Goal: Information Seeking & Learning: Learn about a topic

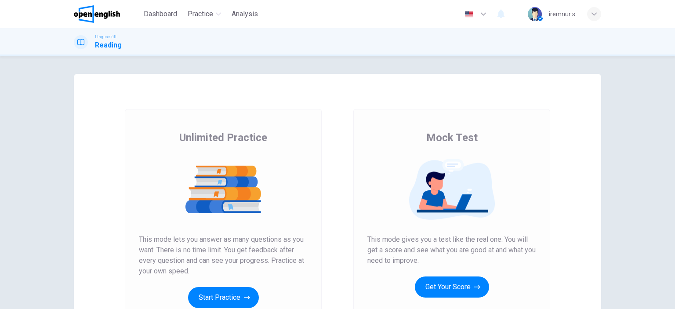
scroll to position [44, 0]
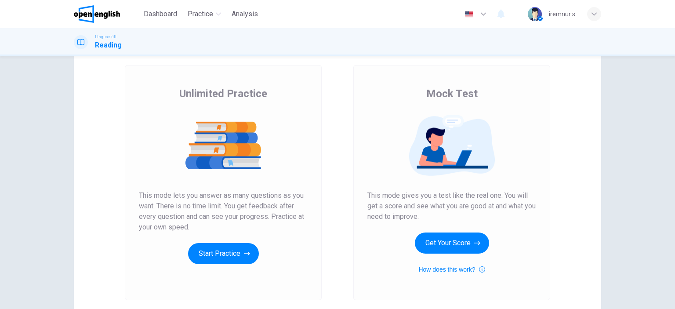
click at [583, 218] on div "Unlimited Practice Mock Test Unlimited Practice This mode lets you answer as ma…" at bounding box center [338, 183] width 528 height 306
click at [220, 254] on button "Start Practice" at bounding box center [223, 253] width 71 height 21
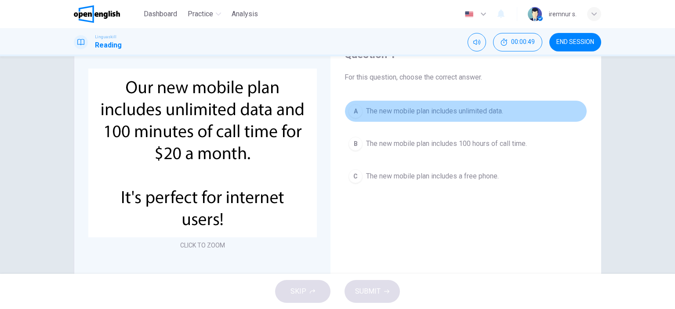
click at [357, 115] on div "A" at bounding box center [356, 111] width 14 height 14
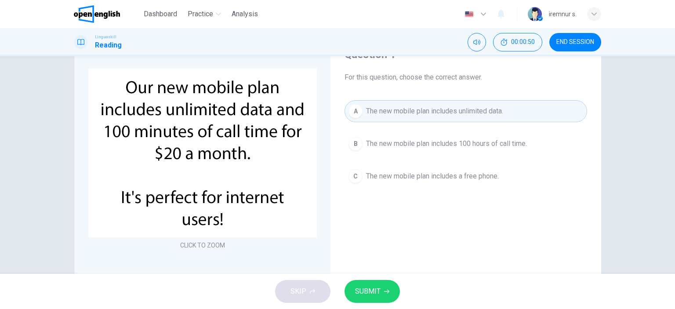
click at [378, 295] on span "SUBMIT" at bounding box center [367, 291] width 25 height 12
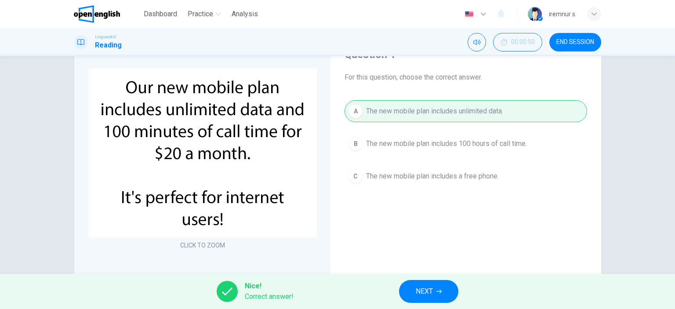
click at [419, 292] on span "NEXT" at bounding box center [424, 291] width 17 height 12
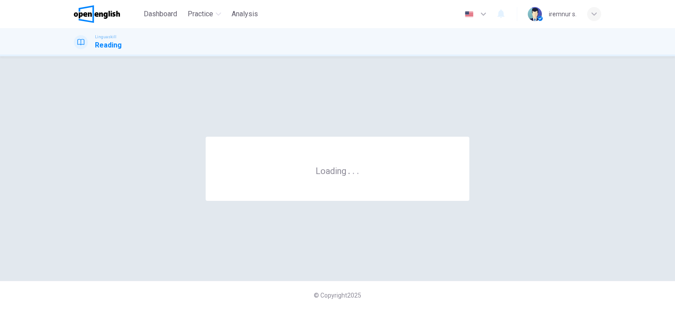
scroll to position [0, 0]
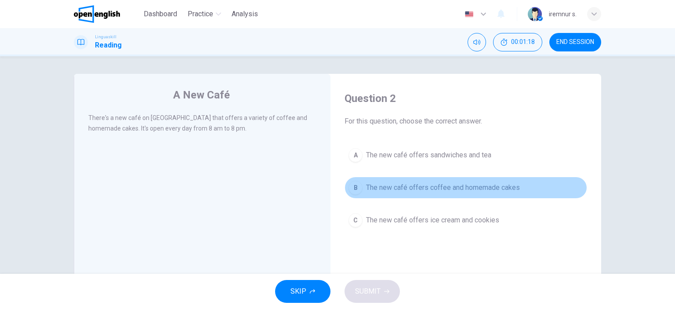
click at [351, 194] on button "B The new café offers coffee and homemade cakes" at bounding box center [466, 188] width 243 height 22
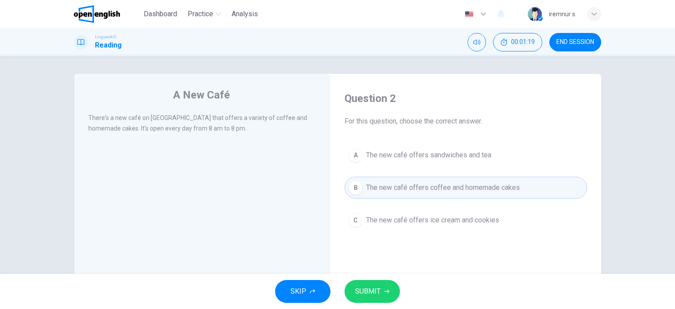
click at [368, 284] on button "SUBMIT" at bounding box center [372, 291] width 55 height 23
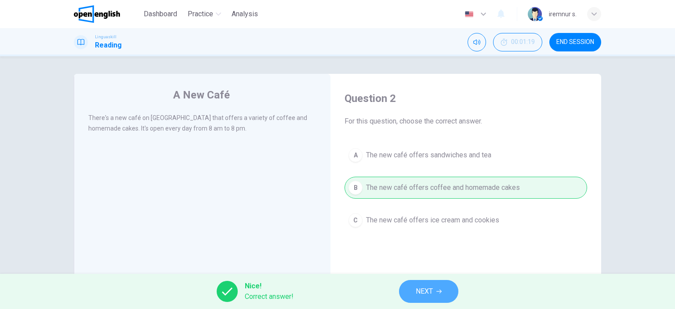
click at [438, 294] on button "NEXT" at bounding box center [428, 291] width 59 height 23
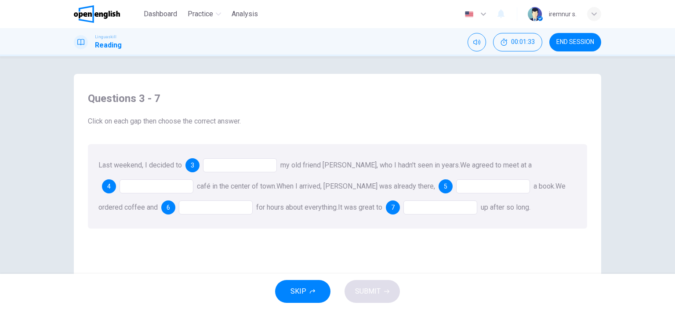
click at [242, 166] on div at bounding box center [240, 165] width 74 height 14
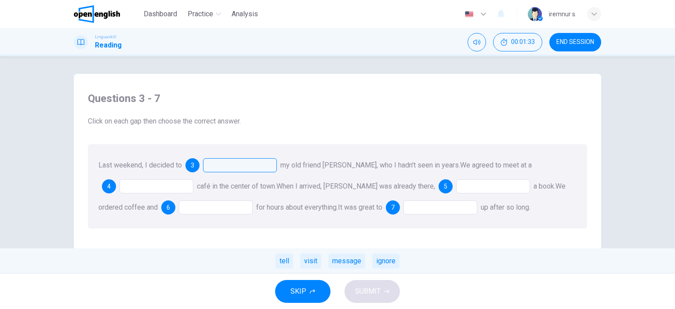
click at [242, 166] on div at bounding box center [240, 165] width 74 height 14
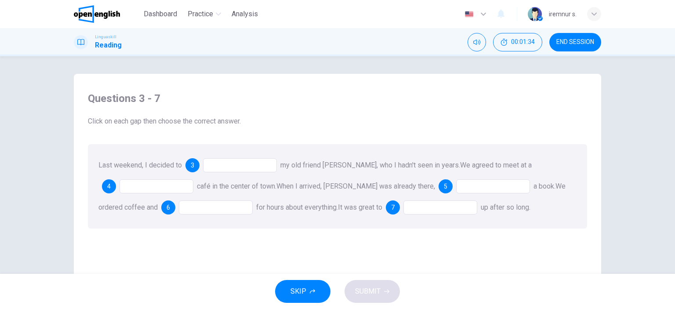
click at [242, 166] on div at bounding box center [240, 165] width 74 height 14
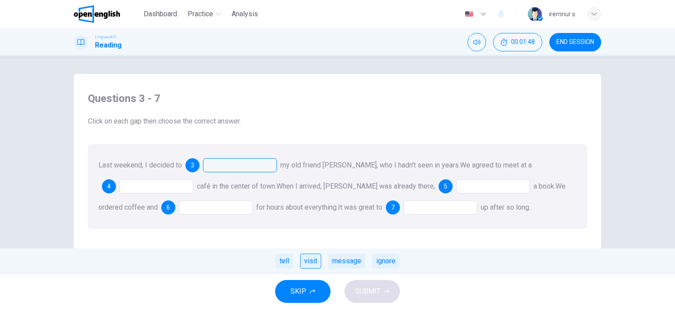
click at [315, 259] on div "visit" at bounding box center [310, 261] width 21 height 15
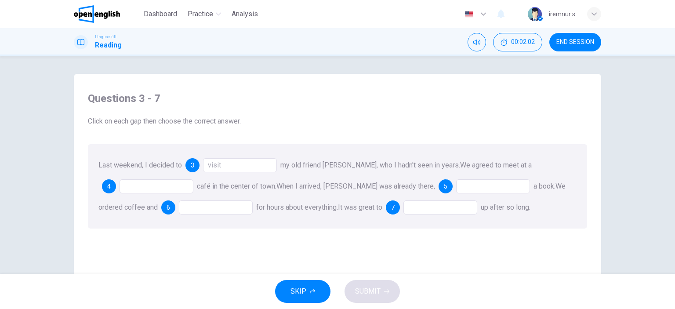
click at [153, 188] on div at bounding box center [157, 186] width 74 height 14
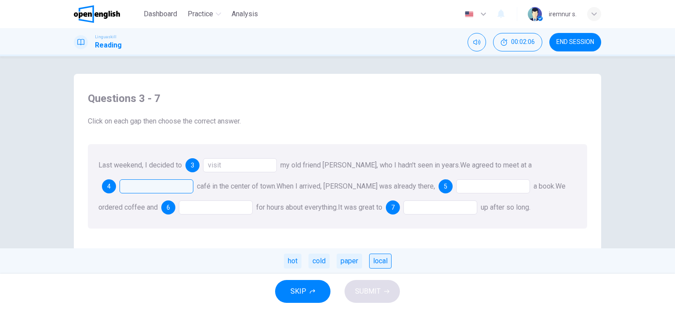
click at [375, 262] on div "local" at bounding box center [380, 261] width 22 height 15
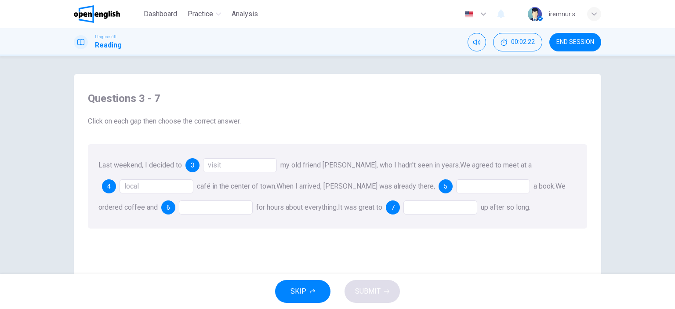
click at [473, 187] on div at bounding box center [493, 186] width 74 height 14
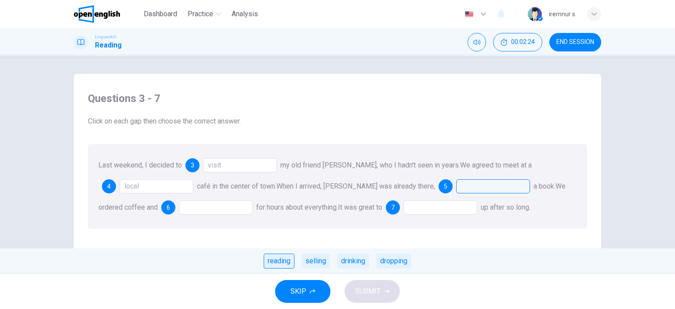
click at [272, 262] on div "reading" at bounding box center [279, 261] width 31 height 15
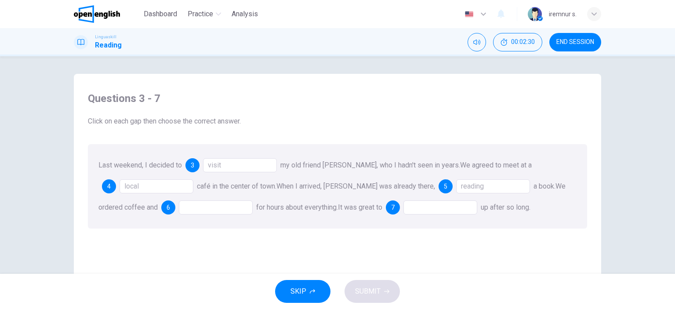
click at [191, 204] on div at bounding box center [216, 207] width 74 height 14
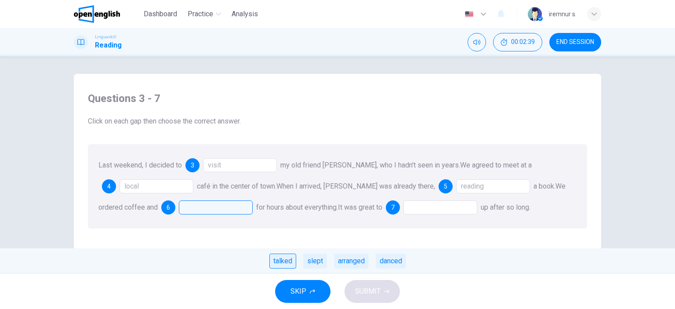
click at [288, 265] on div "talked" at bounding box center [283, 261] width 27 height 15
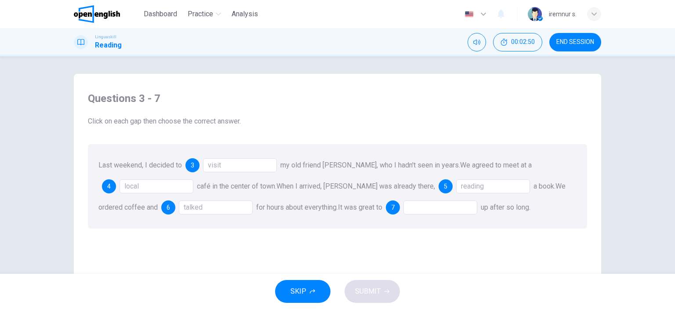
click at [435, 208] on div at bounding box center [441, 207] width 74 height 14
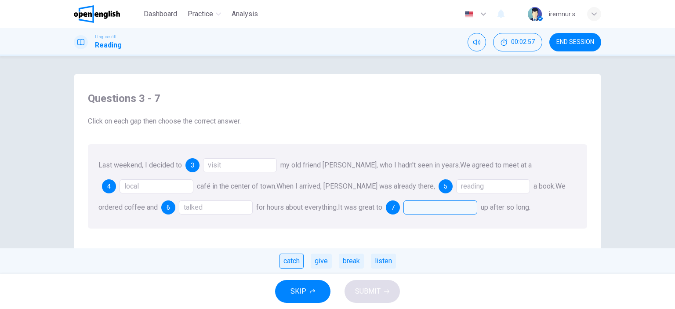
click at [288, 259] on div "catch" at bounding box center [292, 261] width 24 height 15
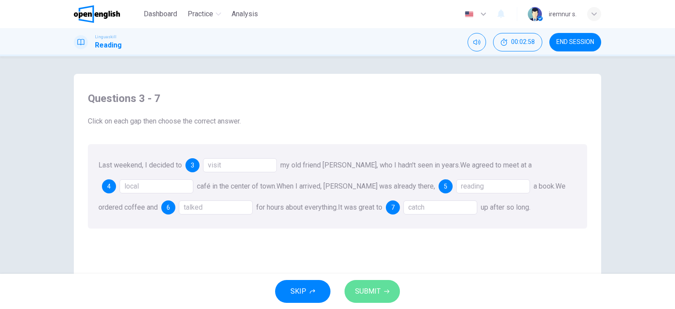
click at [387, 295] on button "SUBMIT" at bounding box center [372, 291] width 55 height 23
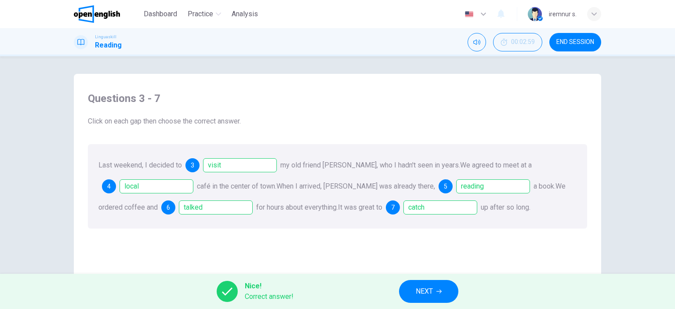
click at [413, 283] on button "NEXT" at bounding box center [428, 291] width 59 height 23
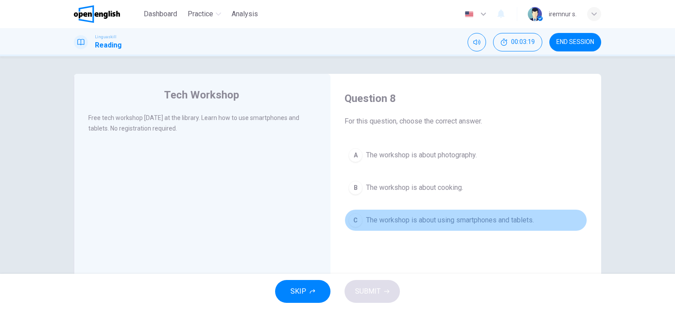
click at [356, 220] on div "C" at bounding box center [356, 220] width 14 height 14
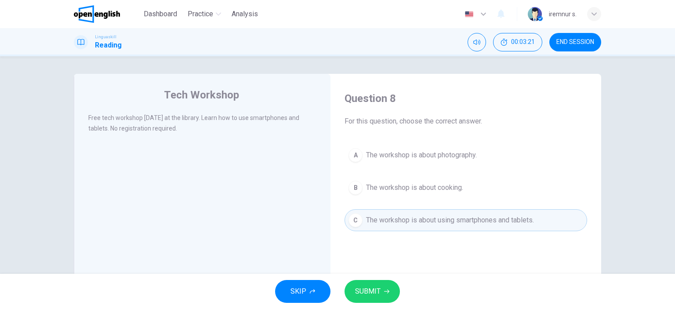
click at [393, 293] on button "SUBMIT" at bounding box center [372, 291] width 55 height 23
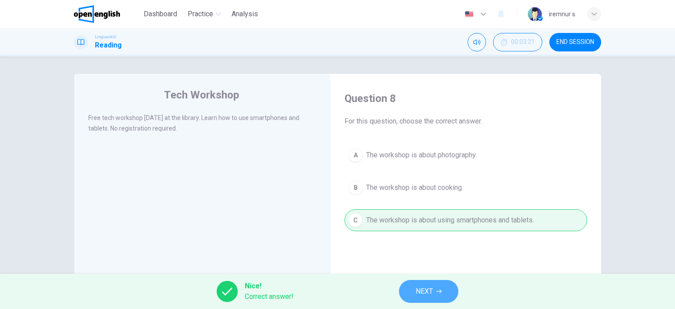
click at [421, 290] on span "NEXT" at bounding box center [424, 291] width 17 height 12
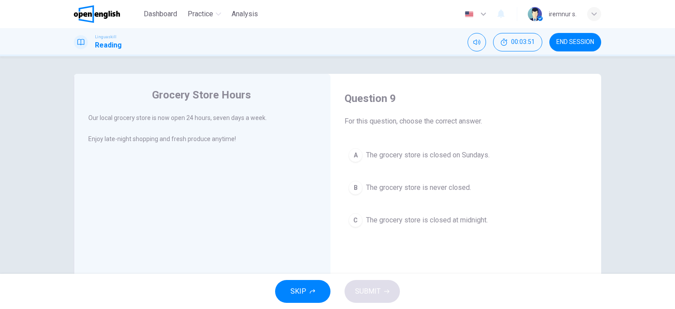
click at [358, 188] on div "B" at bounding box center [356, 188] width 14 height 14
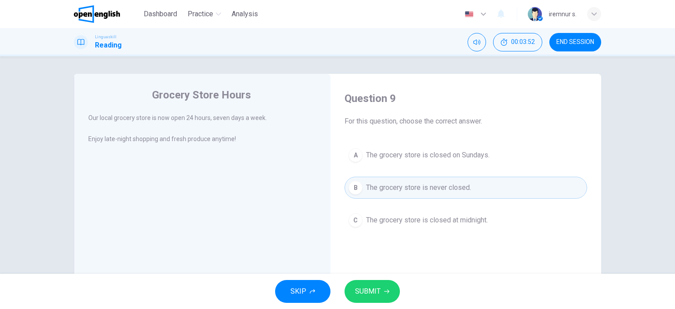
click at [360, 283] on button "SUBMIT" at bounding box center [372, 291] width 55 height 23
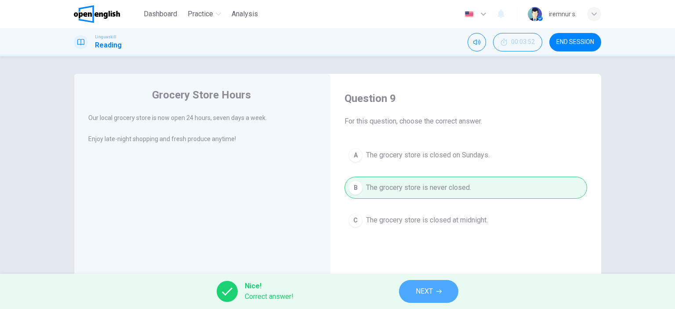
click at [438, 295] on button "NEXT" at bounding box center [428, 291] width 59 height 23
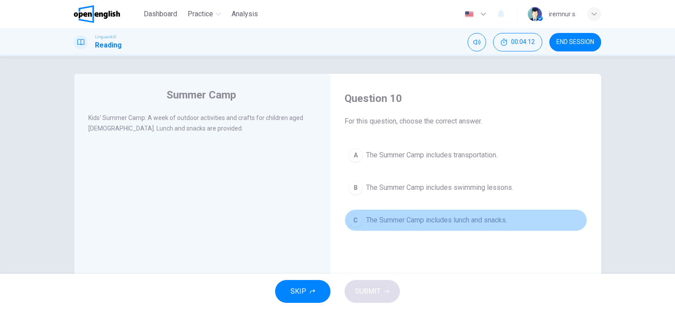
click at [354, 224] on div "C" at bounding box center [356, 220] width 14 height 14
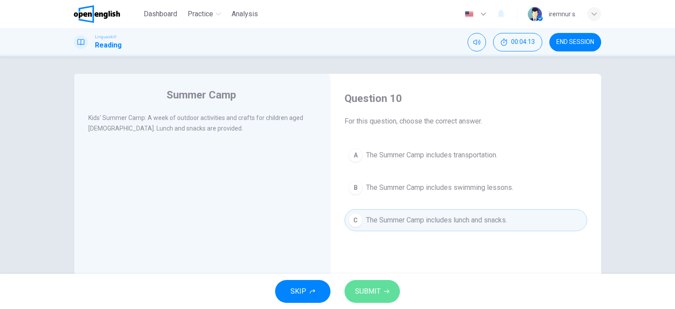
click at [379, 289] on span "SUBMIT" at bounding box center [367, 291] width 25 height 12
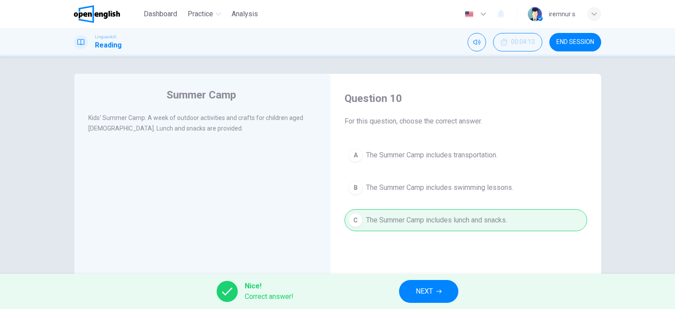
click at [425, 285] on span "NEXT" at bounding box center [424, 291] width 17 height 12
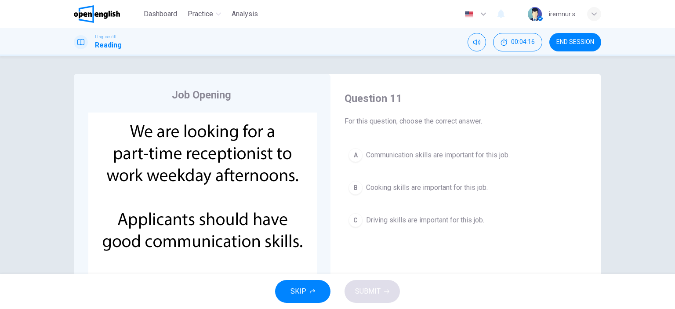
scroll to position [44, 0]
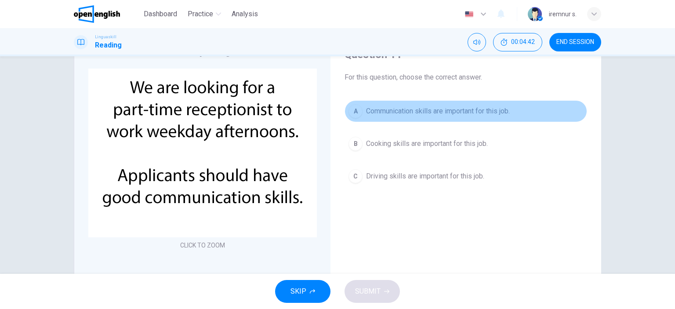
click at [354, 112] on div "A" at bounding box center [356, 111] width 14 height 14
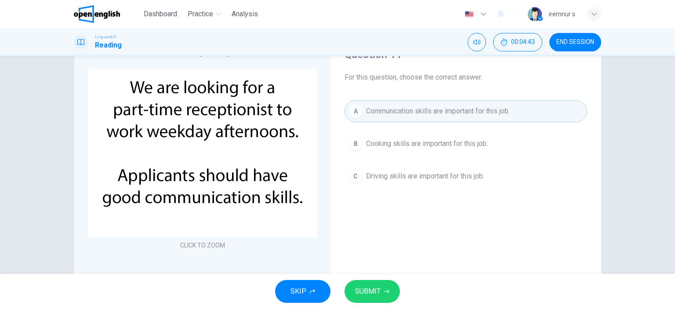
click at [370, 284] on button "SUBMIT" at bounding box center [372, 291] width 55 height 23
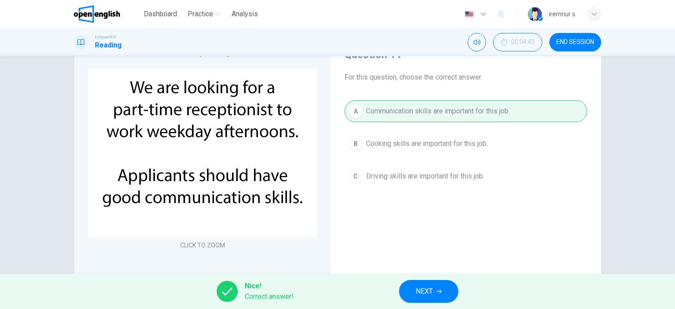
click at [448, 290] on button "NEXT" at bounding box center [428, 291] width 59 height 23
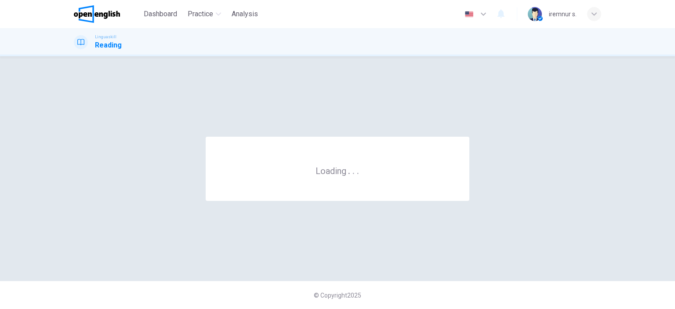
scroll to position [0, 0]
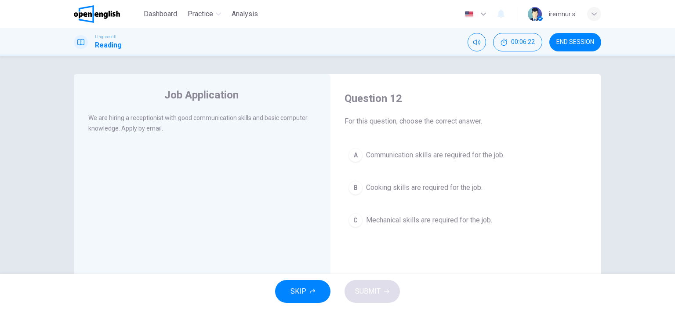
click at [356, 156] on div "A" at bounding box center [356, 155] width 14 height 14
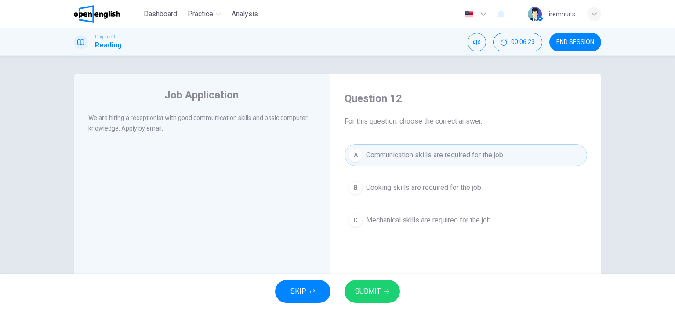
click at [345, 290] on button "SUBMIT" at bounding box center [372, 291] width 55 height 23
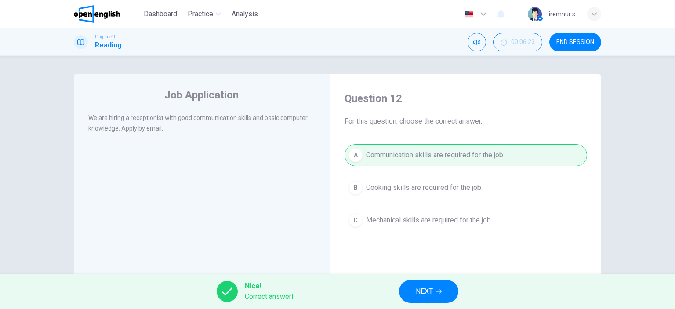
click at [444, 295] on button "NEXT" at bounding box center [428, 291] width 59 height 23
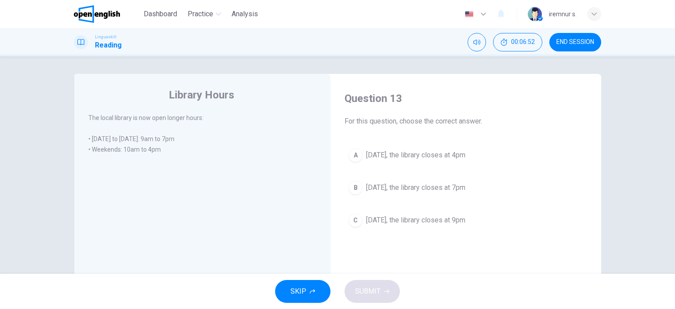
click at [353, 152] on div "A" at bounding box center [356, 155] width 14 height 14
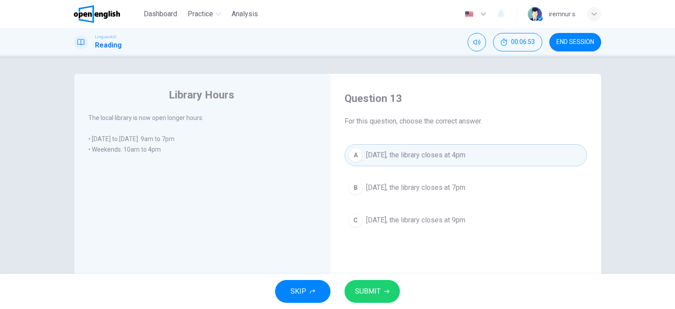
click at [389, 294] on button "SUBMIT" at bounding box center [372, 291] width 55 height 23
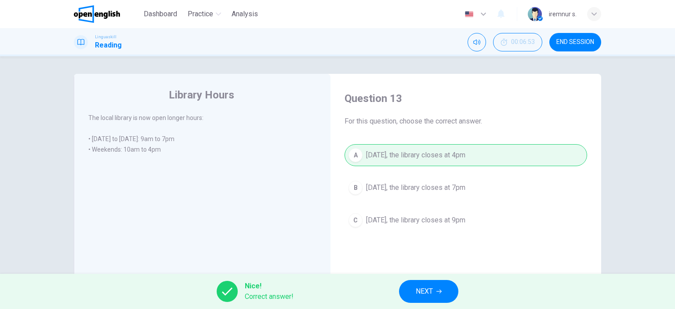
click at [414, 295] on button "NEXT" at bounding box center [428, 291] width 59 height 23
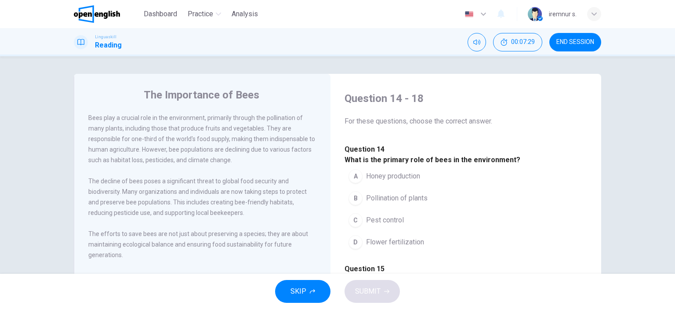
click at [386, 204] on span "Pollination of plants" at bounding box center [397, 198] width 62 height 11
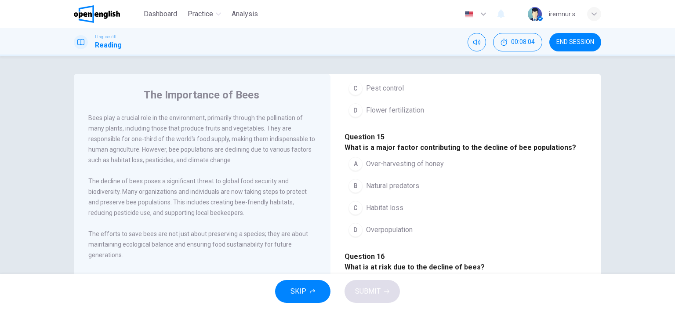
scroll to position [176, 0]
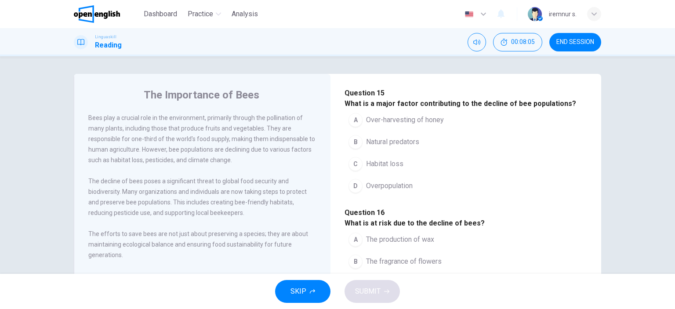
click at [382, 169] on span "Habitat loss" at bounding box center [384, 164] width 37 height 11
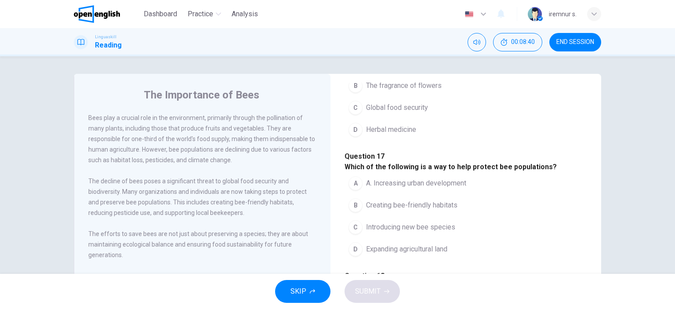
scroll to position [44, 0]
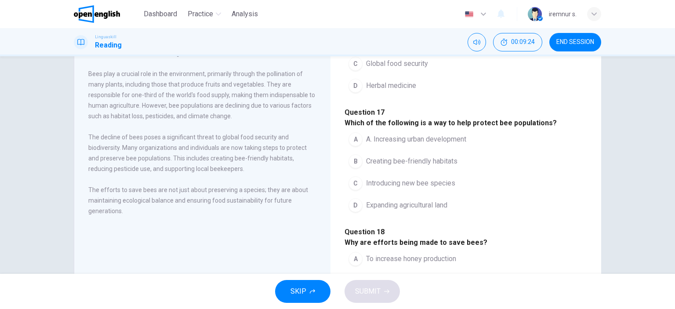
click at [388, 69] on span "Global food security" at bounding box center [397, 63] width 62 height 11
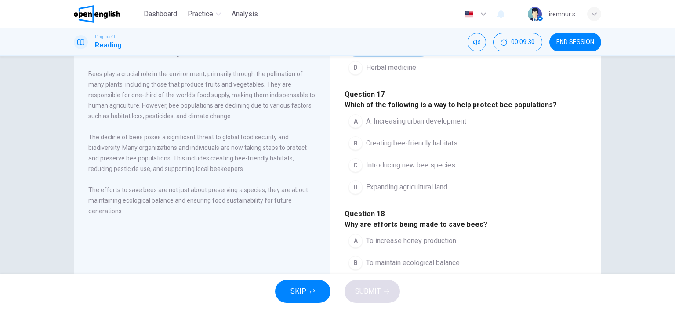
scroll to position [440, 0]
click at [433, 149] on span "Creating bee-friendly habitats" at bounding box center [411, 143] width 91 height 11
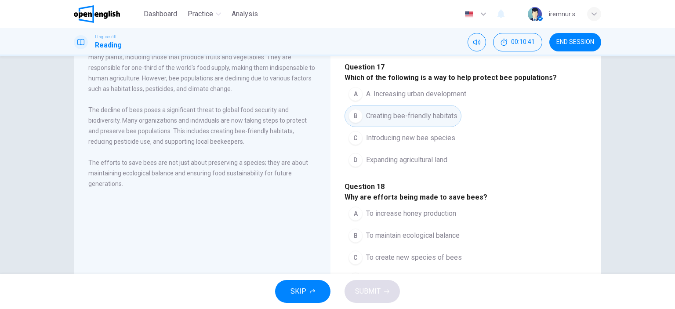
scroll to position [123, 0]
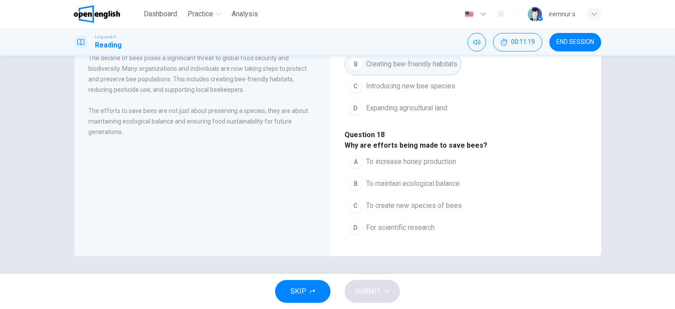
click at [432, 178] on span "To maintain ecological balance" at bounding box center [413, 183] width 94 height 11
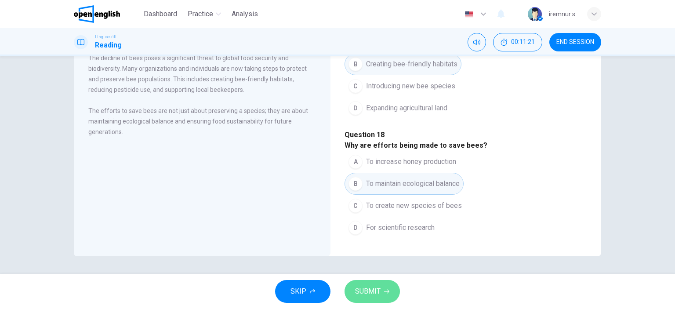
click at [386, 289] on icon "button" at bounding box center [386, 291] width 5 height 5
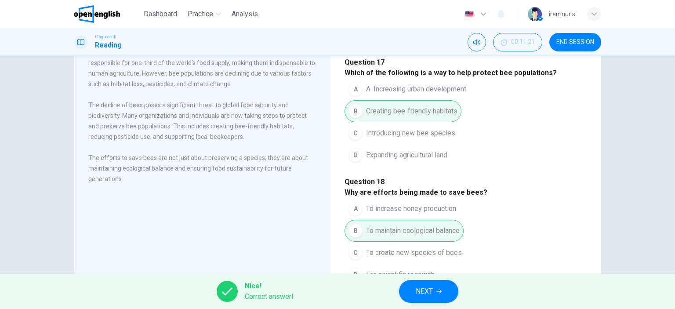
scroll to position [35, 0]
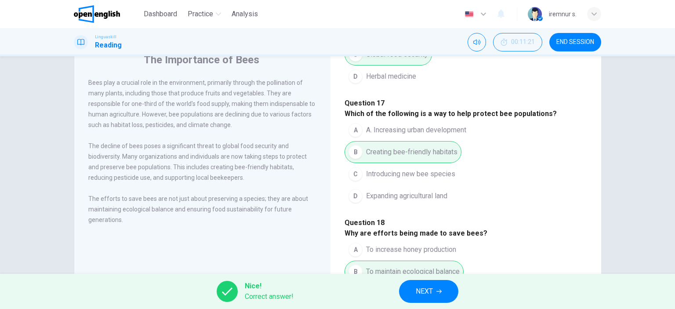
drag, startPoint x: 110, startPoint y: 106, endPoint x: 76, endPoint y: 99, distance: 35.4
click at [76, 99] on div "The Importance of Bees Bees play a crucial role in the environment, primarily t…" at bounding box center [202, 192] width 257 height 306
drag, startPoint x: 87, startPoint y: 105, endPoint x: 102, endPoint y: 107, distance: 15.5
click at [102, 107] on span "Bees play a crucial role in the environment, primarily through the pollination …" at bounding box center [201, 103] width 227 height 49
click at [102, 106] on span "Bees play a crucial role in the environment, primarily through the pollination …" at bounding box center [201, 103] width 227 height 49
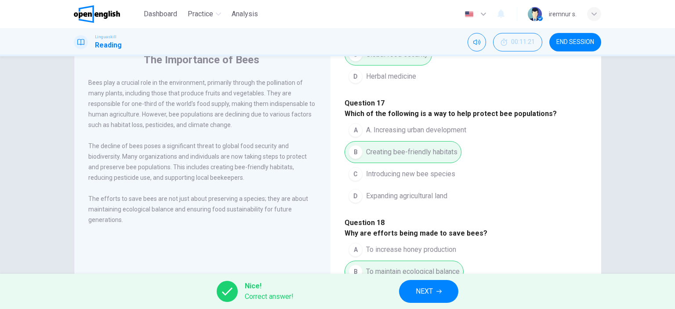
click at [104, 105] on span "Bees play a crucial role in the environment, primarily through the pollination …" at bounding box center [201, 103] width 227 height 49
click at [412, 295] on button "NEXT" at bounding box center [428, 291] width 59 height 23
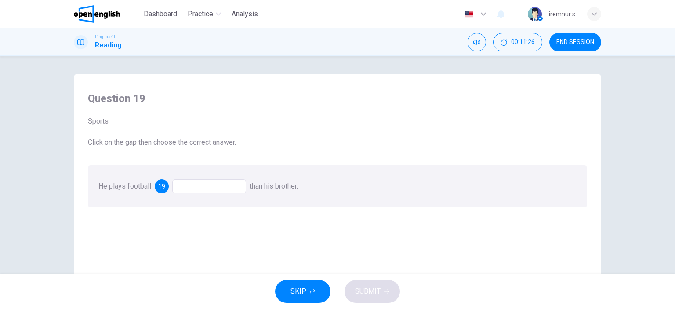
click at [210, 183] on div at bounding box center [209, 186] width 74 height 14
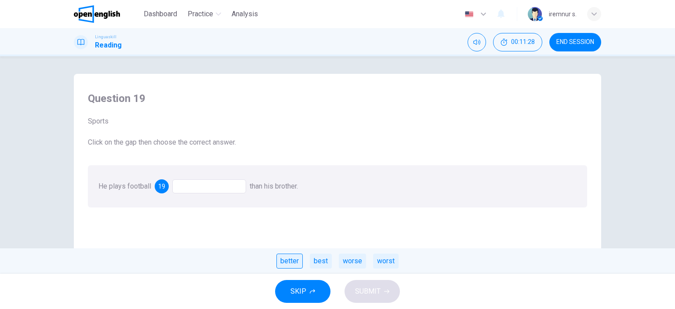
click at [290, 262] on div "better" at bounding box center [290, 261] width 26 height 15
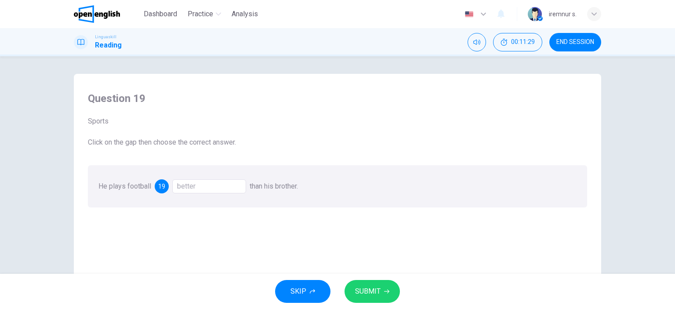
click at [364, 293] on span "SUBMIT" at bounding box center [367, 291] width 25 height 12
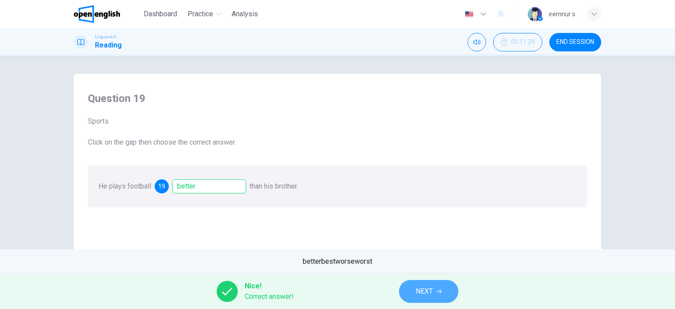
click at [452, 293] on button "NEXT" at bounding box center [428, 291] width 59 height 23
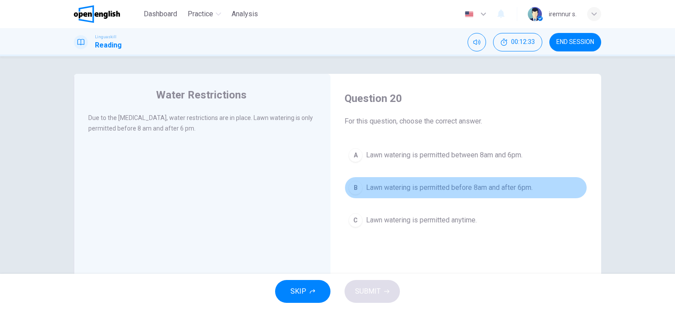
click at [358, 189] on div "B" at bounding box center [356, 188] width 14 height 14
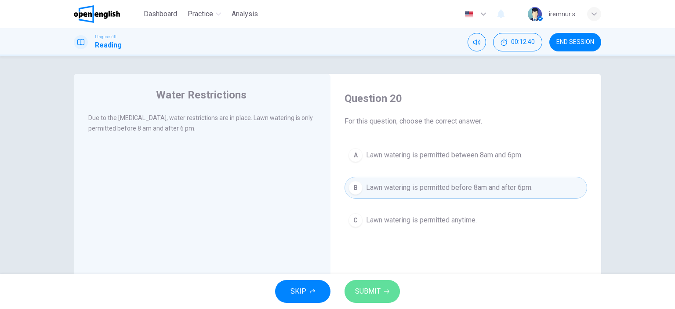
click at [383, 293] on button "SUBMIT" at bounding box center [372, 291] width 55 height 23
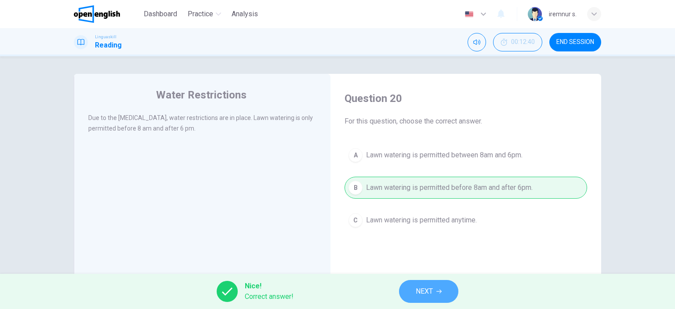
click at [436, 296] on button "NEXT" at bounding box center [428, 291] width 59 height 23
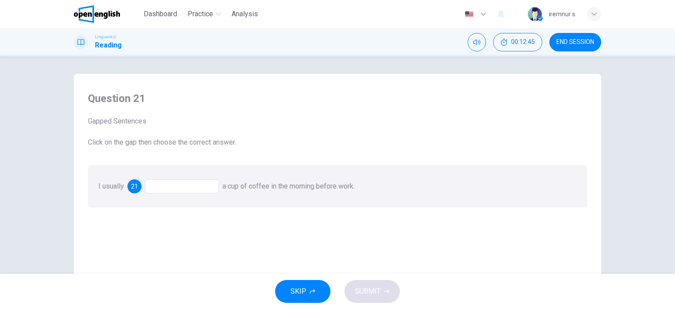
click at [170, 192] on div at bounding box center [182, 186] width 74 height 14
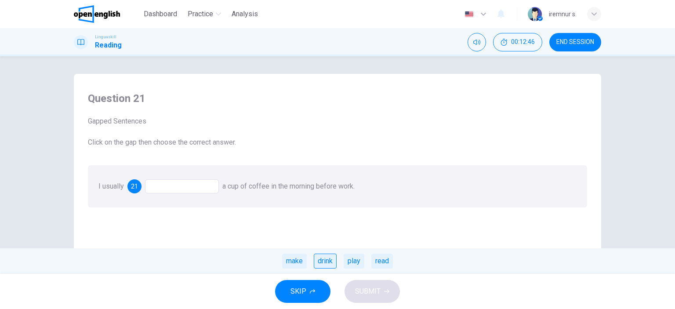
click at [334, 260] on div "drink" at bounding box center [325, 261] width 23 height 15
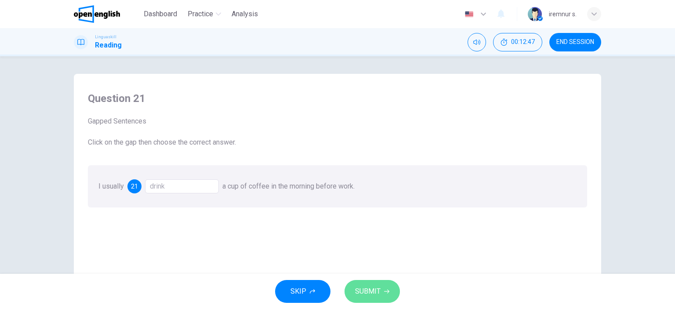
click at [363, 293] on span "SUBMIT" at bounding box center [367, 291] width 25 height 12
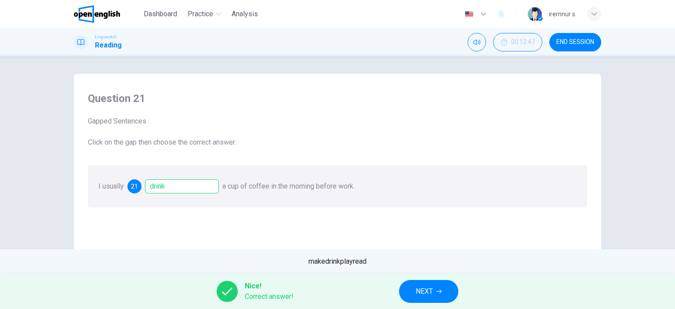
click at [426, 298] on button "NEXT" at bounding box center [428, 291] width 59 height 23
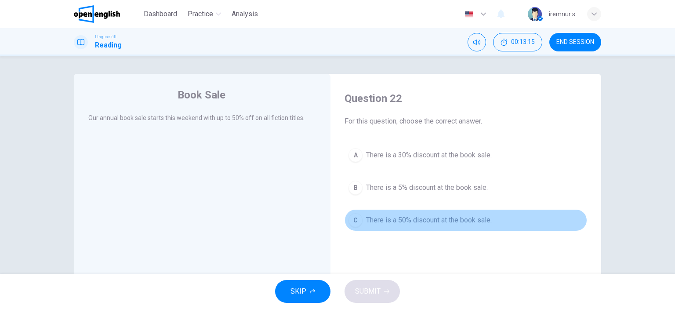
click at [351, 223] on div "C" at bounding box center [356, 220] width 14 height 14
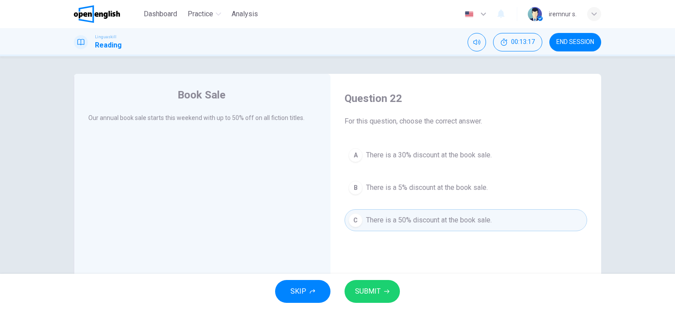
click at [375, 293] on span "SUBMIT" at bounding box center [367, 291] width 25 height 12
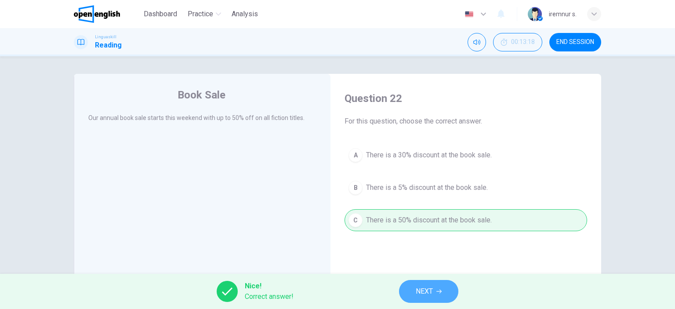
click at [414, 291] on button "NEXT" at bounding box center [428, 291] width 59 height 23
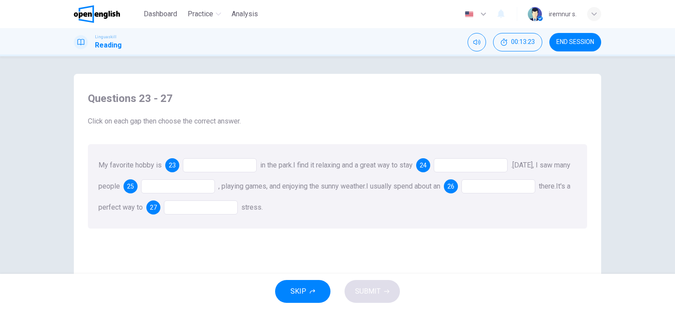
click at [228, 173] on div "My favorite hobby is 23 in the park. I find it relaxing and a great way to stay…" at bounding box center [337, 186] width 499 height 84
click at [228, 169] on div at bounding box center [220, 165] width 74 height 14
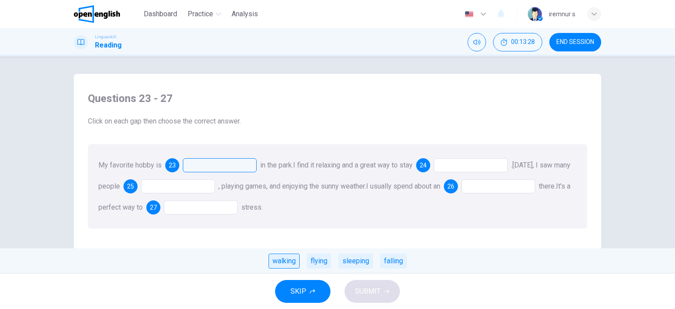
click at [292, 269] on div "walking flying sleeping falling" at bounding box center [337, 260] width 675 height 25
click at [294, 259] on div "walking" at bounding box center [284, 261] width 31 height 15
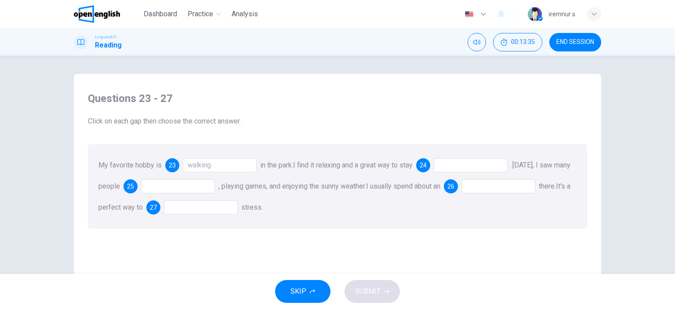
click at [452, 167] on div at bounding box center [471, 165] width 74 height 14
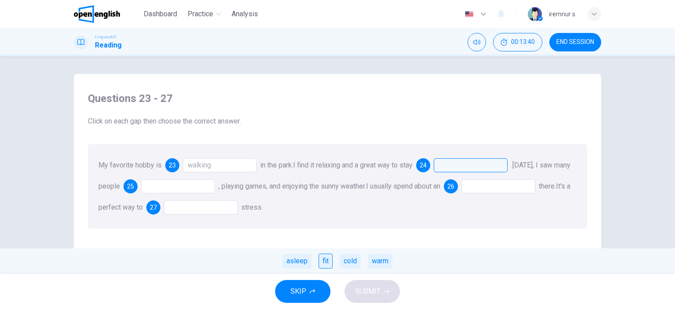
click at [326, 261] on div "fit" at bounding box center [326, 261] width 14 height 15
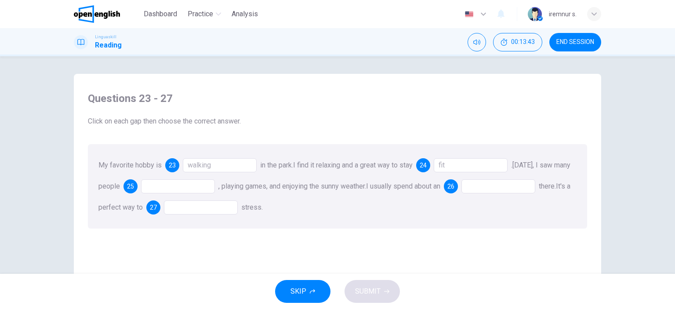
click at [200, 186] on div at bounding box center [178, 186] width 74 height 14
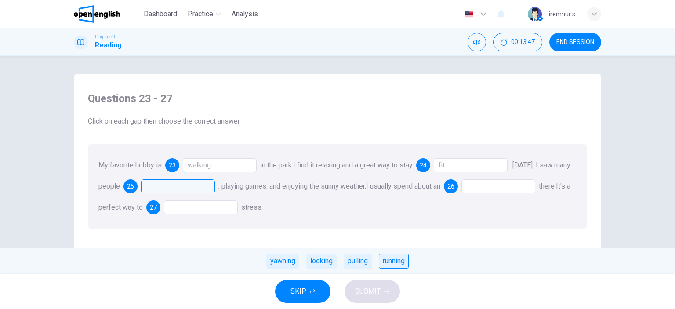
click at [405, 265] on div "running" at bounding box center [394, 261] width 30 height 15
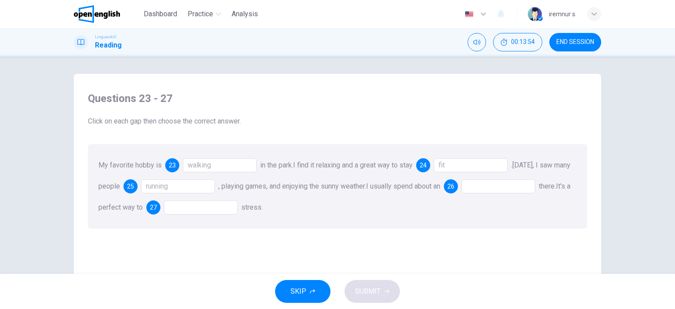
click at [535, 191] on div at bounding box center [499, 186] width 74 height 14
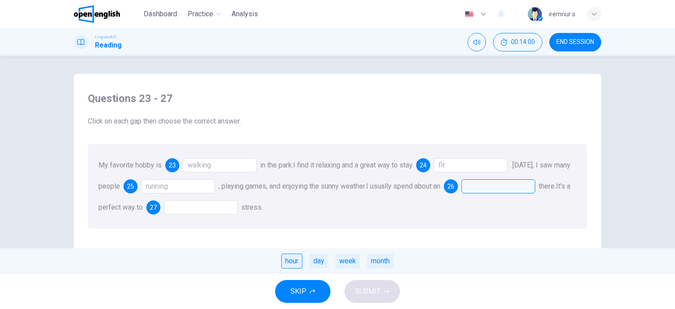
click at [291, 266] on div "hour" at bounding box center [291, 261] width 21 height 15
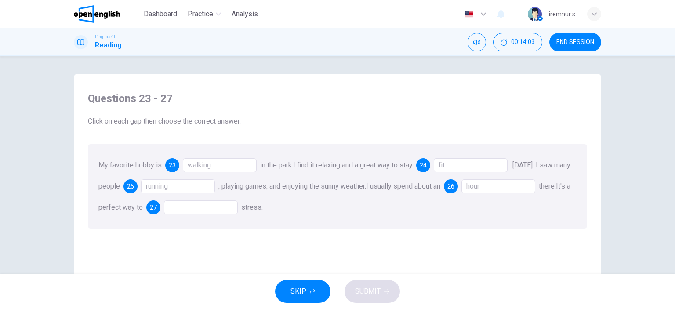
click at [218, 212] on div at bounding box center [201, 207] width 74 height 14
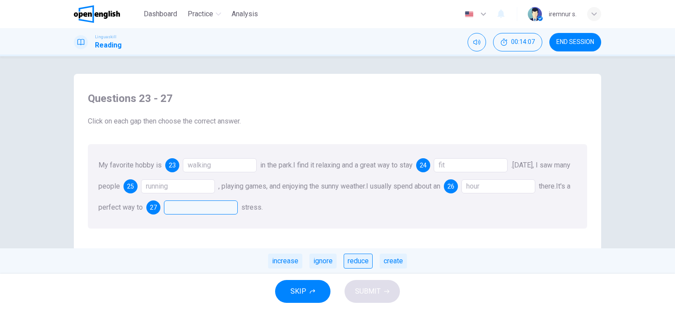
click at [366, 260] on div "reduce" at bounding box center [358, 261] width 29 height 15
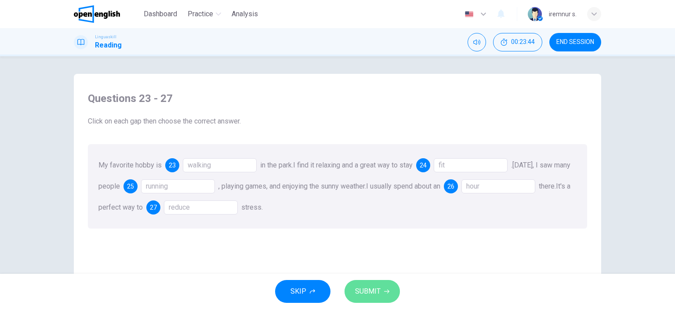
click at [385, 294] on button "SUBMIT" at bounding box center [372, 291] width 55 height 23
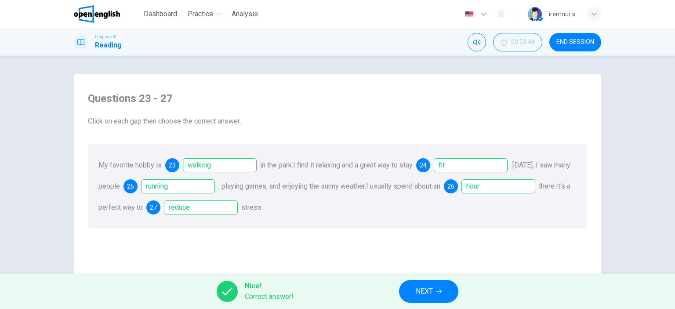
click at [402, 290] on button "NEXT" at bounding box center [428, 291] width 59 height 23
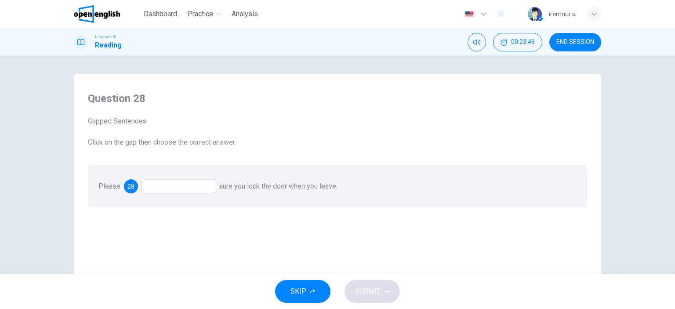
click at [174, 186] on div at bounding box center [179, 186] width 74 height 14
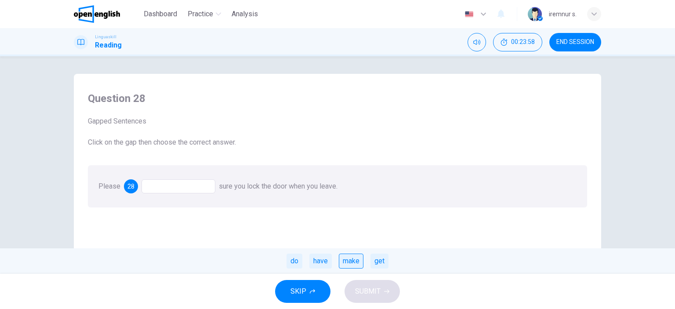
click at [360, 262] on div "make" at bounding box center [351, 261] width 25 height 15
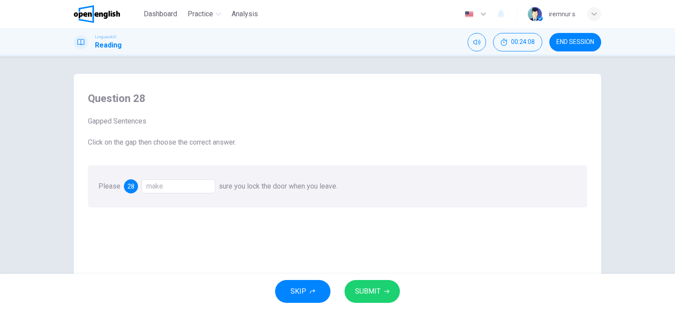
click at [378, 282] on button "SUBMIT" at bounding box center [372, 291] width 55 height 23
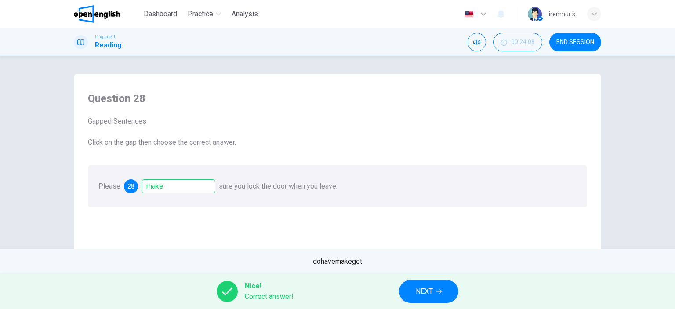
click at [405, 291] on button "NEXT" at bounding box center [428, 291] width 59 height 23
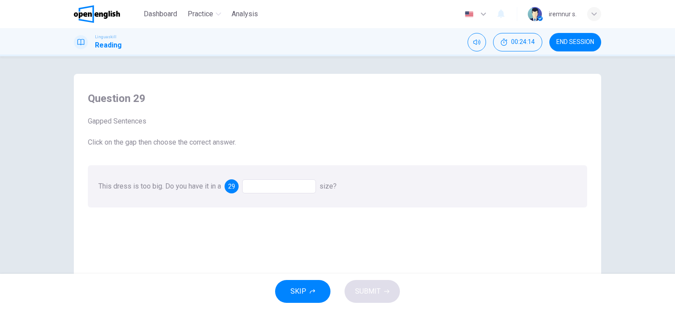
click at [257, 187] on div at bounding box center [279, 186] width 74 height 14
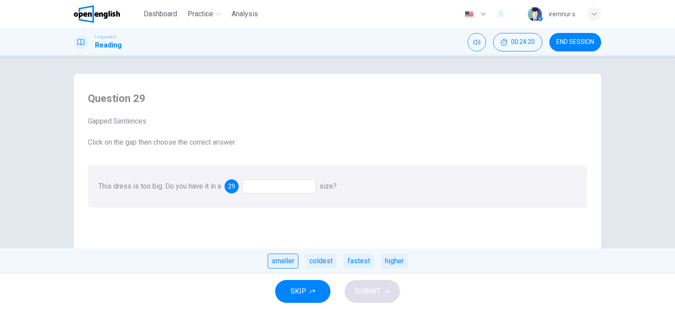
click at [290, 263] on div "smaller" at bounding box center [283, 261] width 31 height 15
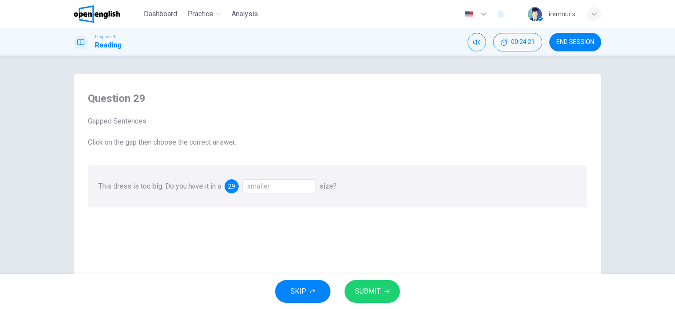
click at [376, 288] on span "SUBMIT" at bounding box center [367, 291] width 25 height 12
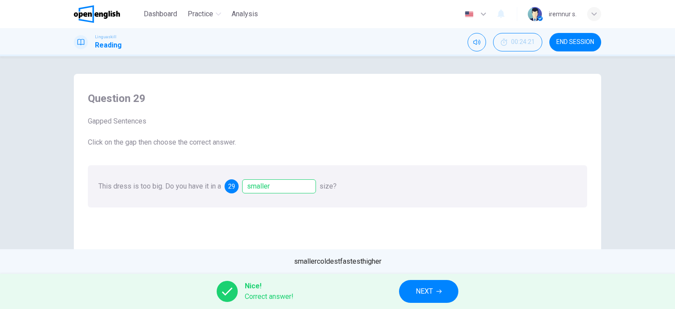
click at [411, 293] on button "NEXT" at bounding box center [428, 291] width 59 height 23
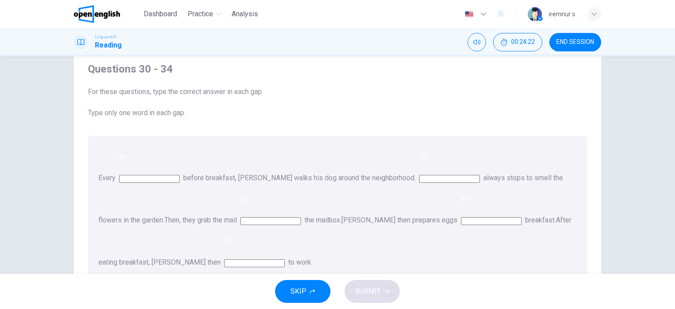
scroll to position [44, 0]
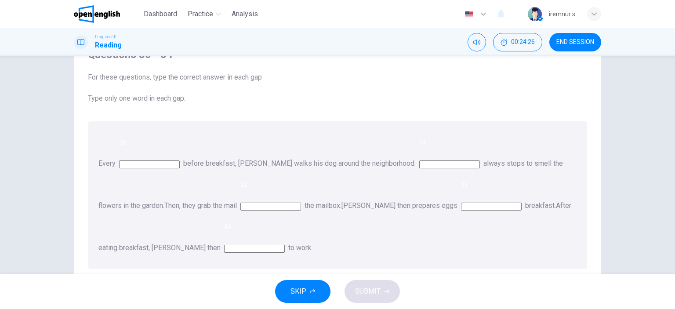
click at [180, 160] on input at bounding box center [149, 164] width 61 height 8
click at [165, 160] on input at bounding box center [149, 164] width 61 height 8
click at [171, 154] on div "Every 30 before breakfast, [PERSON_NAME] walks his dog around the neighborhood.…" at bounding box center [337, 195] width 499 height 148
drag, startPoint x: 169, startPoint y: 149, endPoint x: 169, endPoint y: 141, distance: 8.8
click at [169, 149] on div "Every 30 before breakfast, [PERSON_NAME] walks his dog around the neighborhood.…" at bounding box center [337, 195] width 499 height 148
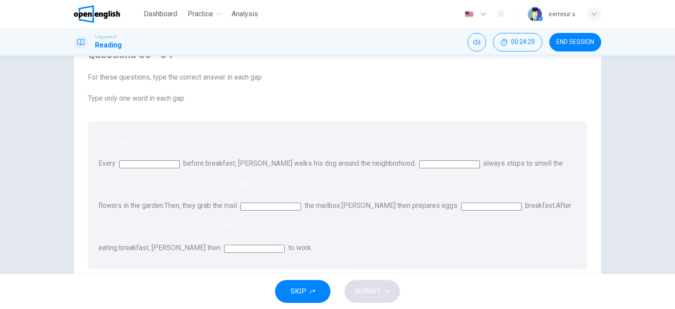
click at [169, 160] on input at bounding box center [149, 164] width 61 height 8
click at [461, 203] on input at bounding box center [491, 207] width 61 height 8
click at [180, 160] on input at bounding box center [149, 164] width 61 height 8
type input "*"
type input "*******"
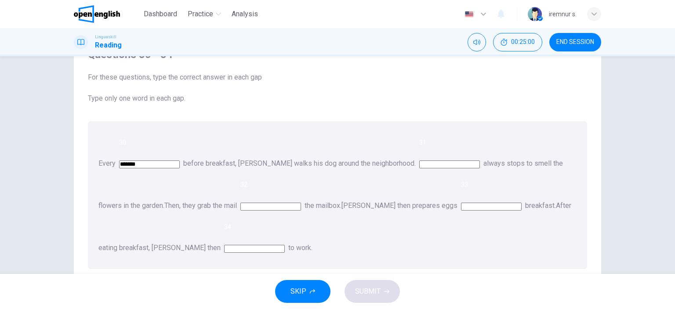
click at [480, 160] on input at bounding box center [449, 164] width 61 height 8
type input "**"
click at [301, 203] on input at bounding box center [270, 207] width 61 height 8
click at [461, 203] on input at bounding box center [491, 207] width 61 height 8
type input "***"
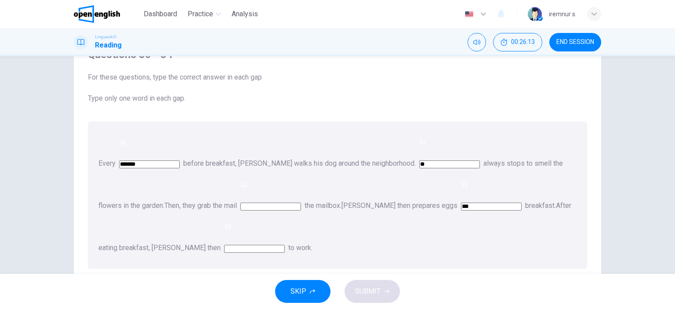
click at [285, 245] on input at bounding box center [254, 249] width 61 height 8
type input "****"
click at [301, 203] on input at bounding box center [270, 207] width 61 height 8
type input "*"
type input "**"
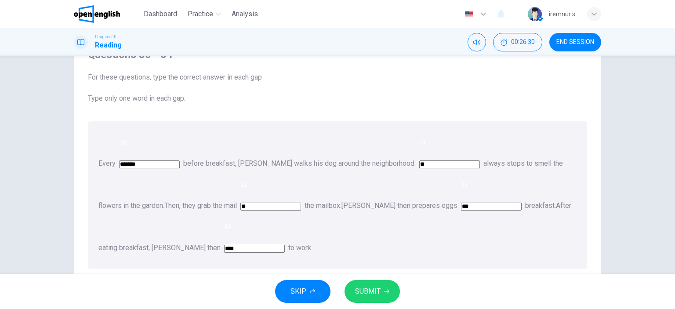
click at [373, 302] on button "SUBMIT" at bounding box center [372, 291] width 55 height 23
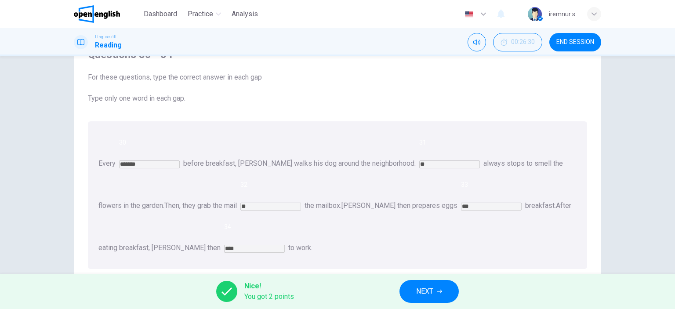
click at [426, 139] on span "31" at bounding box center [422, 142] width 7 height 7
click at [248, 181] on span "32" at bounding box center [243, 184] width 7 height 7
click at [231, 223] on span "34" at bounding box center [227, 226] width 7 height 7
click at [378, 211] on div "Questions 30 - 34 For these questions, type the correct answer in each gap Type…" at bounding box center [338, 158] width 514 height 239
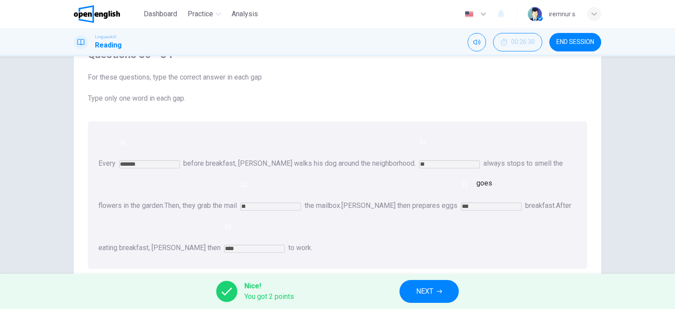
click at [401, 209] on div "Questions 30 - 34 For these questions, type the correct answer in each gap Type…" at bounding box center [338, 158] width 514 height 239
click at [422, 291] on span "NEXT" at bounding box center [424, 291] width 17 height 12
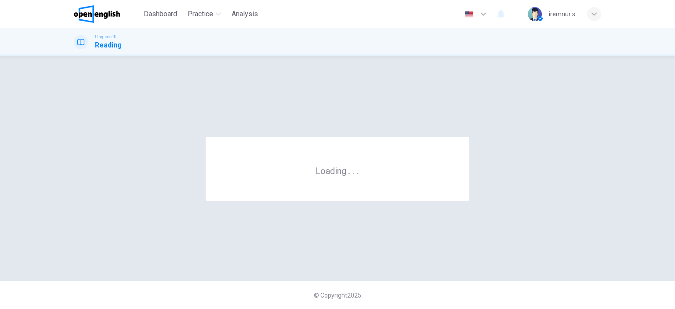
scroll to position [0, 0]
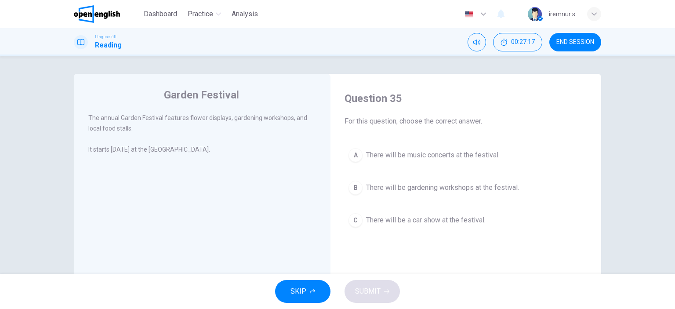
click at [353, 183] on div "B" at bounding box center [356, 188] width 14 height 14
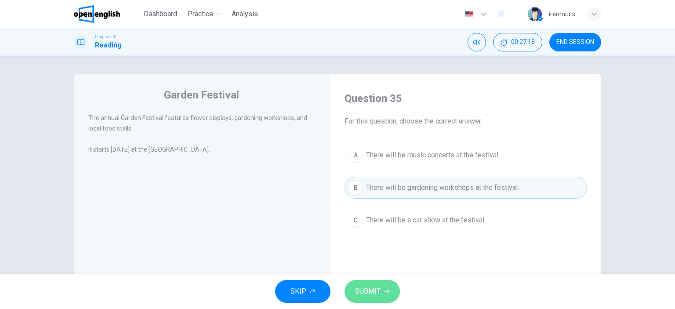
click at [361, 288] on span "SUBMIT" at bounding box center [367, 291] width 25 height 12
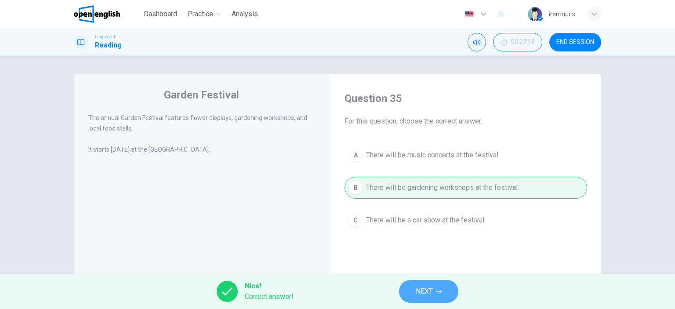
click at [414, 291] on button "NEXT" at bounding box center [428, 291] width 59 height 23
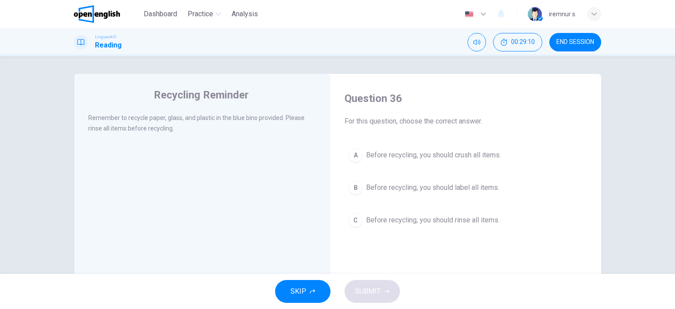
click at [436, 222] on span "Before recycling, you should rinse all items." at bounding box center [433, 220] width 134 height 11
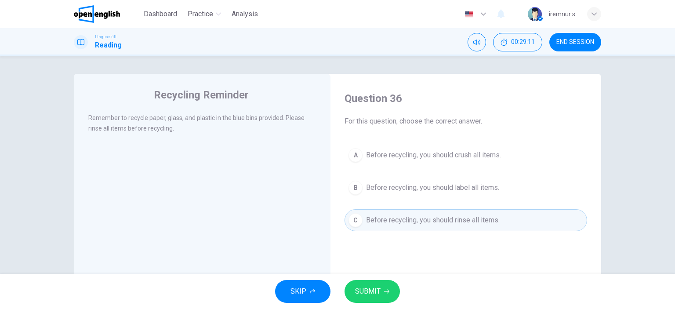
click at [391, 291] on button "SUBMIT" at bounding box center [372, 291] width 55 height 23
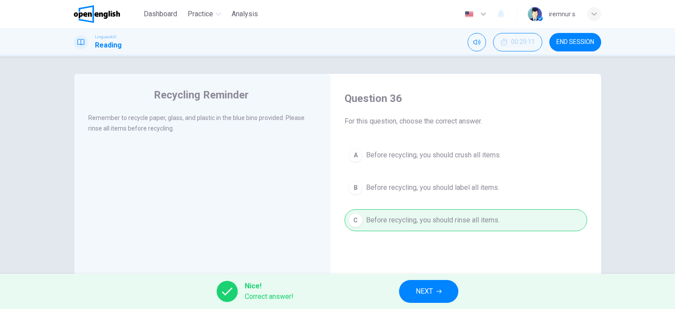
click at [415, 292] on button "NEXT" at bounding box center [428, 291] width 59 height 23
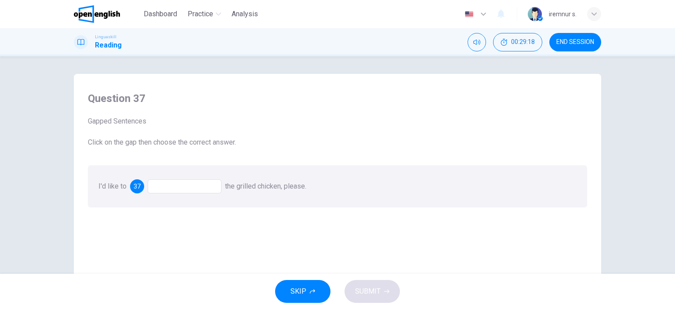
click at [197, 190] on div at bounding box center [185, 186] width 74 height 14
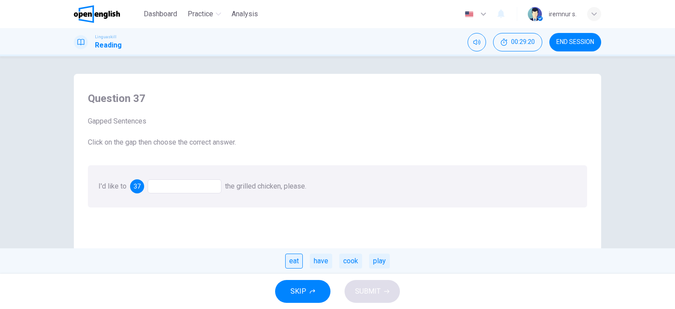
click at [300, 268] on div "eat" at bounding box center [294, 261] width 18 height 15
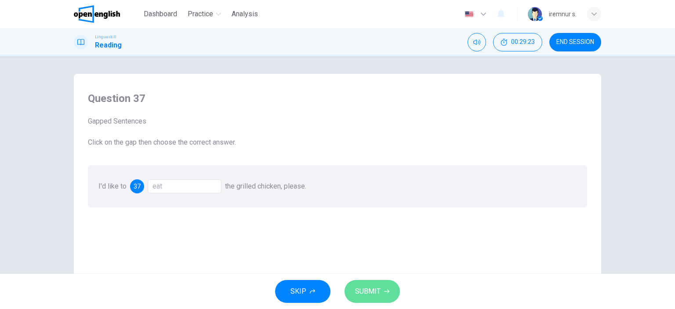
click at [357, 291] on span "SUBMIT" at bounding box center [367, 291] width 25 height 12
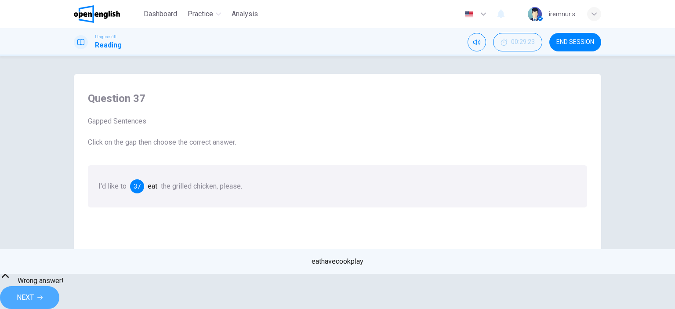
click at [34, 295] on span "NEXT" at bounding box center [25, 297] width 17 height 12
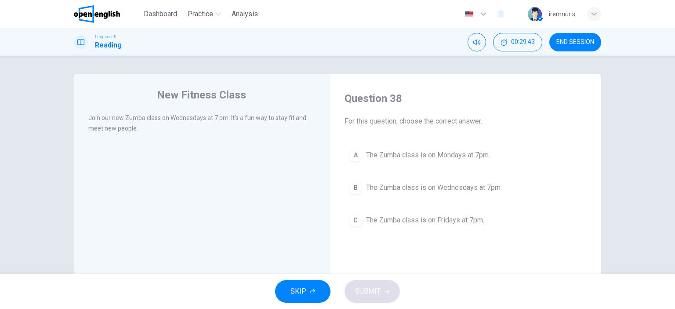
click at [462, 191] on span "The Zumba class is on Wednesdays at 7pm." at bounding box center [434, 187] width 136 height 11
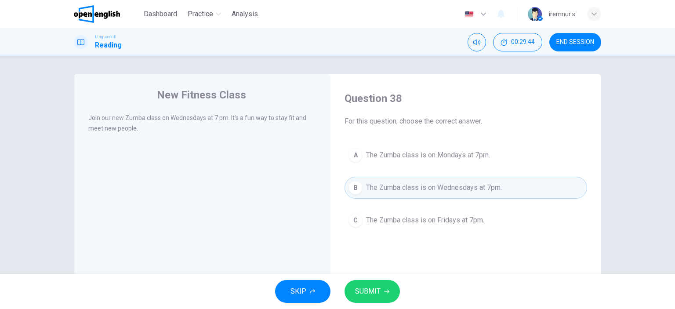
click at [390, 289] on button "SUBMIT" at bounding box center [372, 291] width 55 height 23
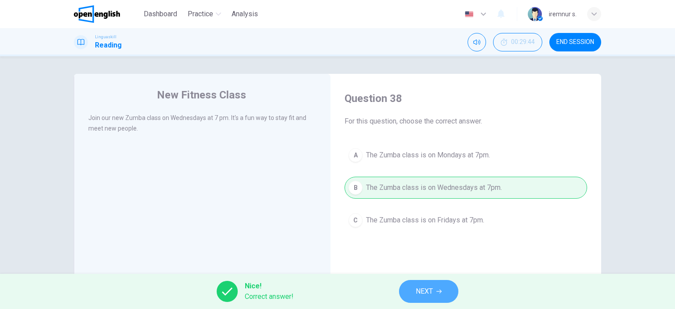
click at [427, 288] on span "NEXT" at bounding box center [424, 291] width 17 height 12
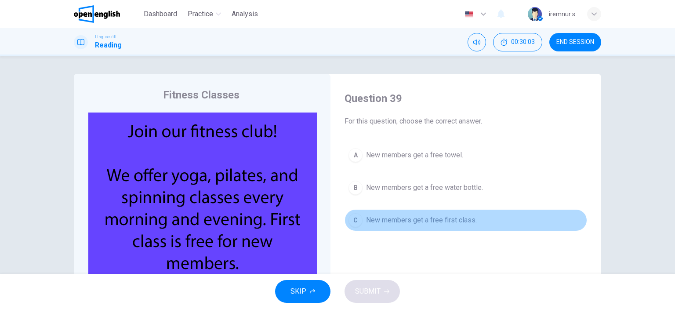
click at [393, 219] on span "New members get a free first class." at bounding box center [421, 220] width 111 height 11
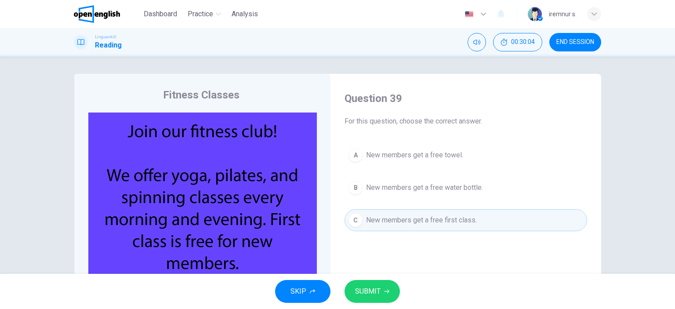
click at [381, 289] on button "SUBMIT" at bounding box center [372, 291] width 55 height 23
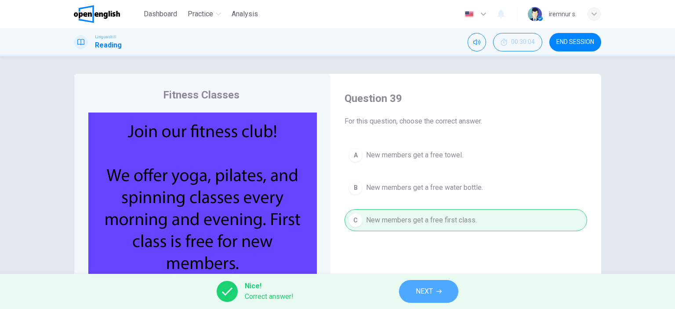
click at [426, 302] on button "NEXT" at bounding box center [428, 291] width 59 height 23
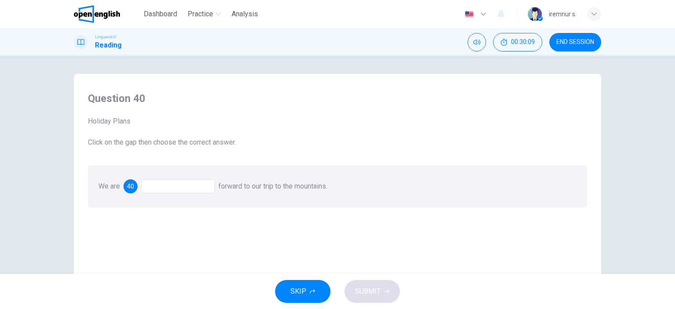
click at [177, 189] on div at bounding box center [178, 186] width 74 height 14
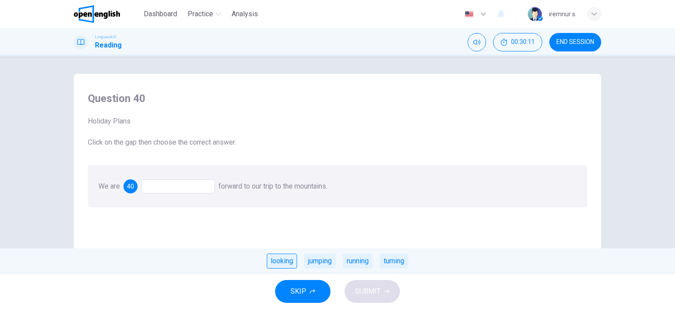
click at [268, 266] on div "looking" at bounding box center [282, 261] width 30 height 15
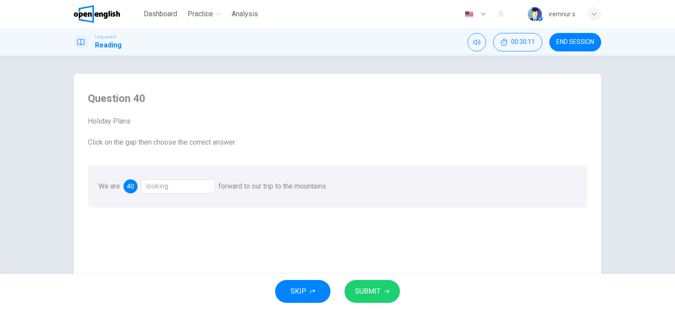
click at [371, 294] on span "SUBMIT" at bounding box center [367, 291] width 25 height 12
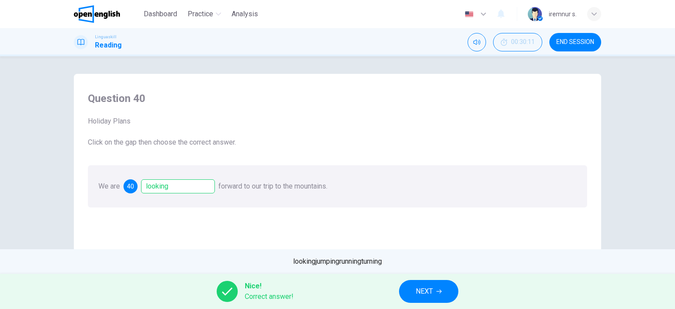
click at [404, 295] on button "NEXT" at bounding box center [428, 291] width 59 height 23
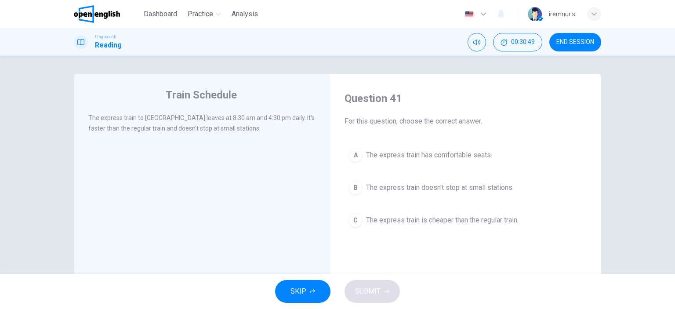
click at [415, 186] on span "The express train doesn't stop at small stations." at bounding box center [440, 187] width 148 height 11
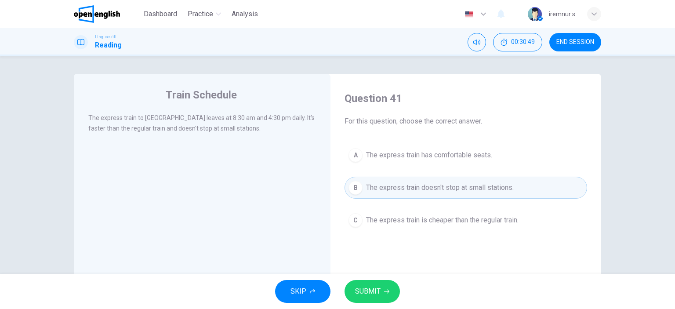
click at [380, 297] on span "SUBMIT" at bounding box center [367, 291] width 25 height 12
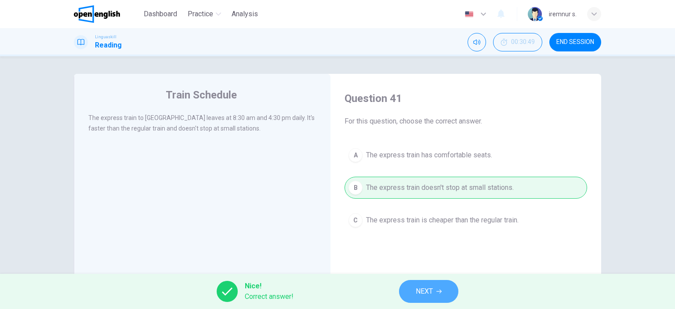
click at [407, 294] on button "NEXT" at bounding box center [428, 291] width 59 height 23
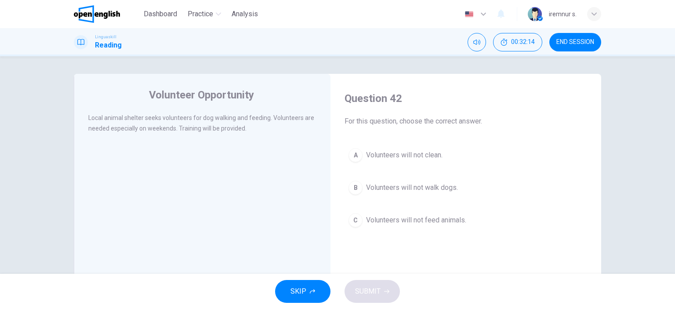
click at [415, 189] on span "Volunteers will not walk dogs." at bounding box center [412, 187] width 92 height 11
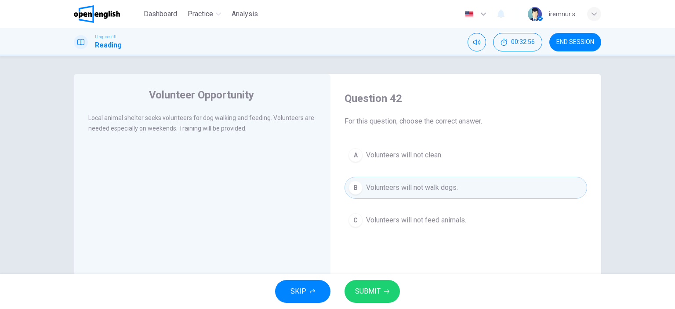
click at [355, 222] on div "C" at bounding box center [356, 220] width 14 height 14
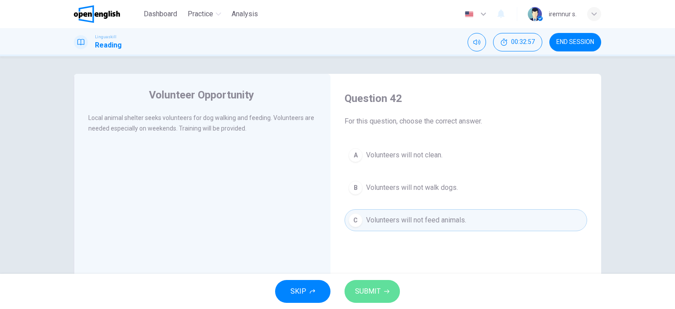
click at [358, 298] on button "SUBMIT" at bounding box center [372, 291] width 55 height 23
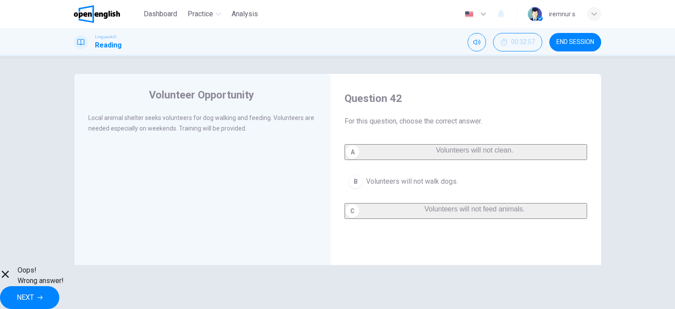
click at [424, 274] on div "Oops! Wrong answer! NEXT" at bounding box center [337, 287] width 675 height 44
click at [59, 288] on button "NEXT" at bounding box center [29, 297] width 59 height 23
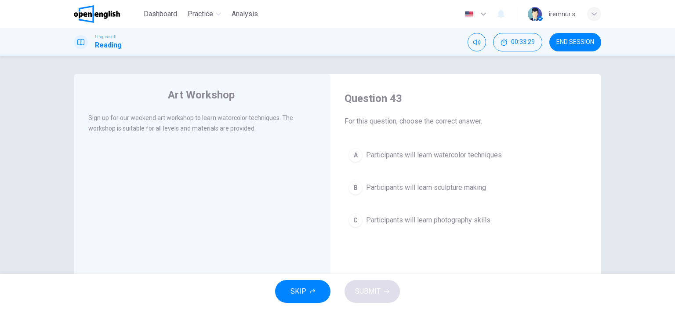
click at [412, 150] on span "Participants will learn watercolor techniques" at bounding box center [434, 155] width 136 height 11
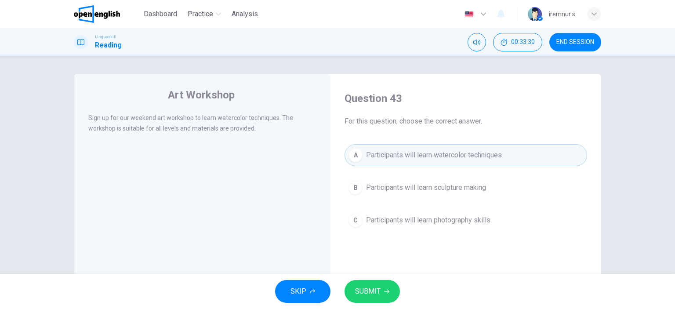
click at [387, 296] on button "SUBMIT" at bounding box center [372, 291] width 55 height 23
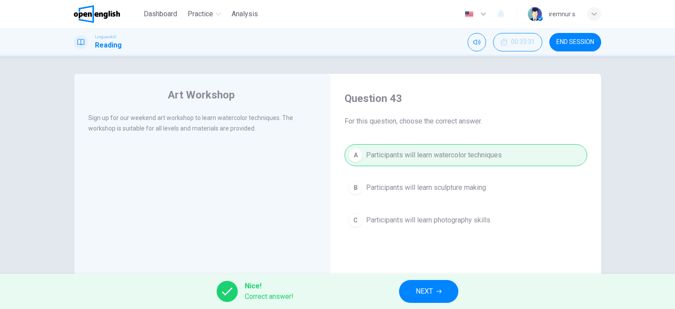
click at [426, 293] on span "NEXT" at bounding box center [424, 291] width 17 height 12
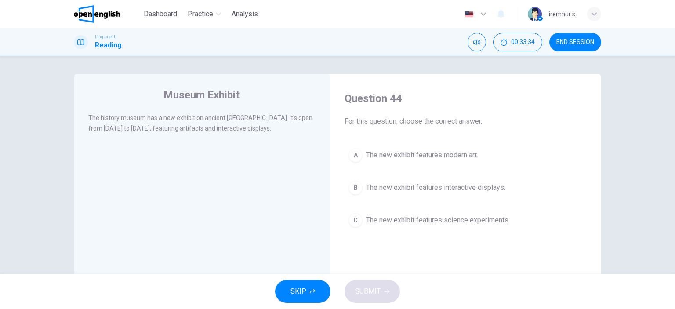
click at [577, 37] on button "END SESSION" at bounding box center [576, 42] width 52 height 18
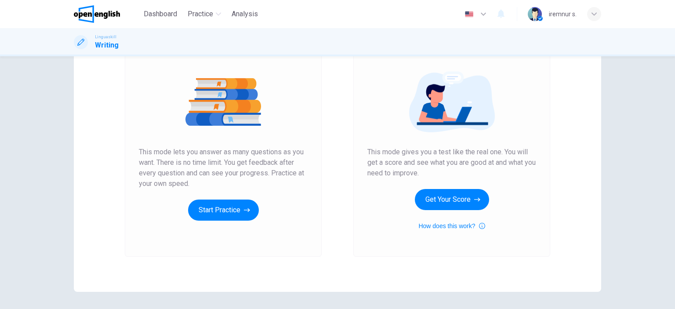
scroll to position [72, 0]
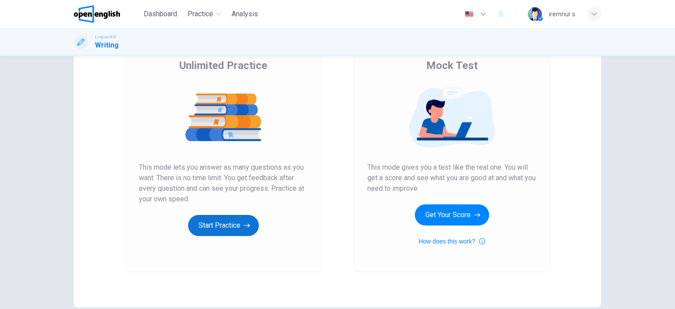
click at [199, 226] on button "Start Practice" at bounding box center [223, 225] width 71 height 21
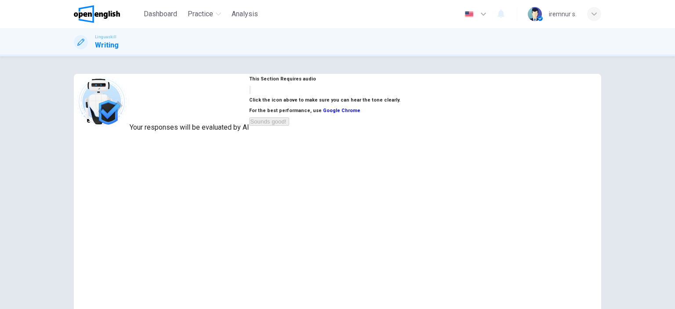
scroll to position [44, 0]
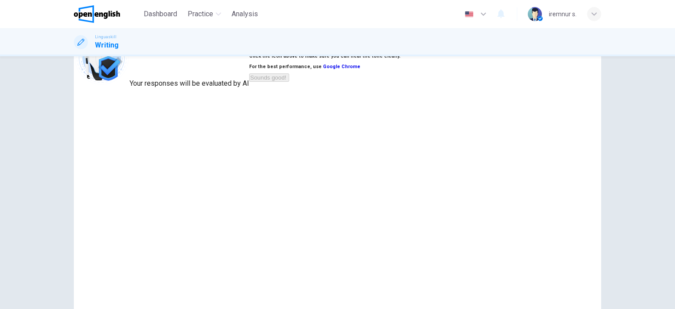
click at [251, 50] on button "button" at bounding box center [250, 46] width 2 height 8
click at [289, 82] on button "Sounds good!" at bounding box center [269, 77] width 40 height 8
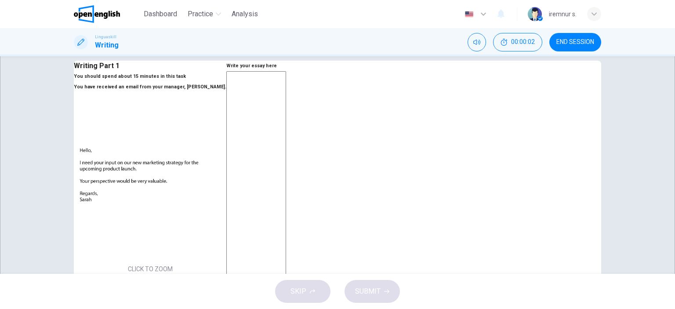
scroll to position [0, 0]
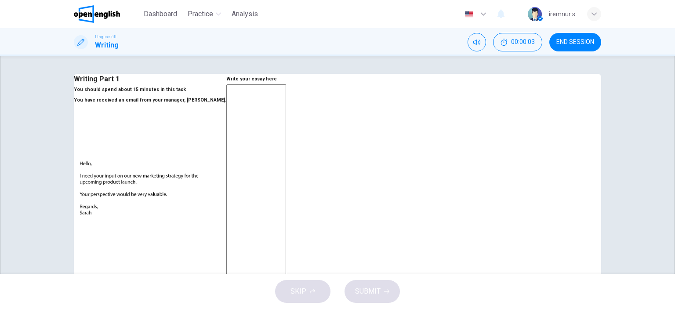
click at [286, 116] on textarea at bounding box center [256, 248] width 60 height 328
